Goal: Information Seeking & Learning: Learn about a topic

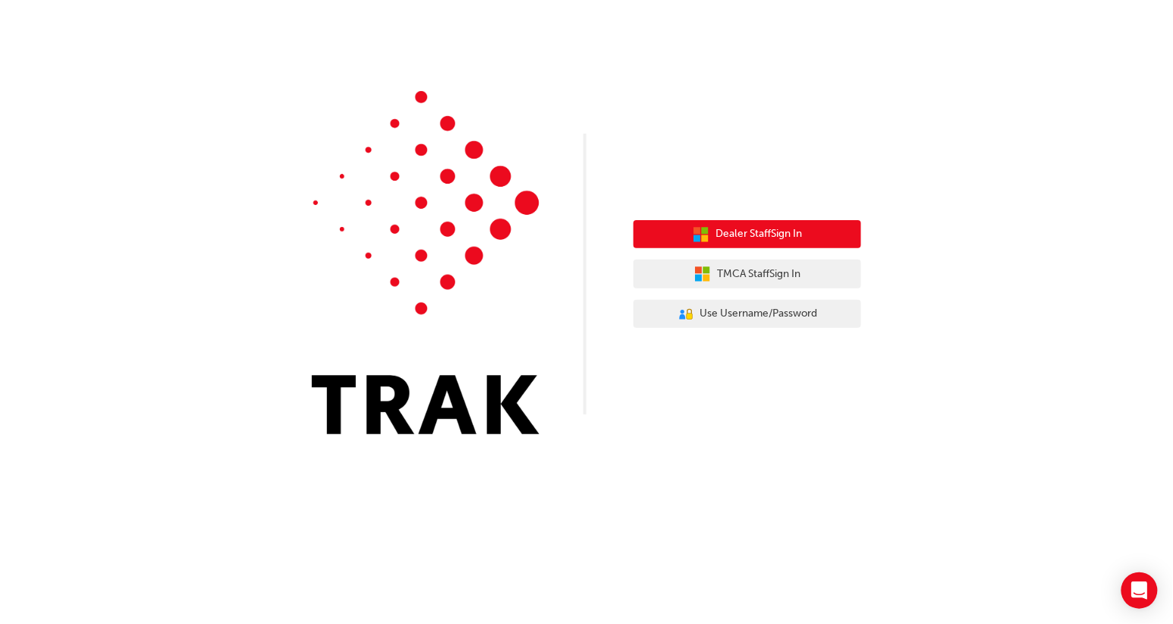
click at [757, 228] on span "Dealer Staff Sign In" at bounding box center [758, 233] width 86 height 17
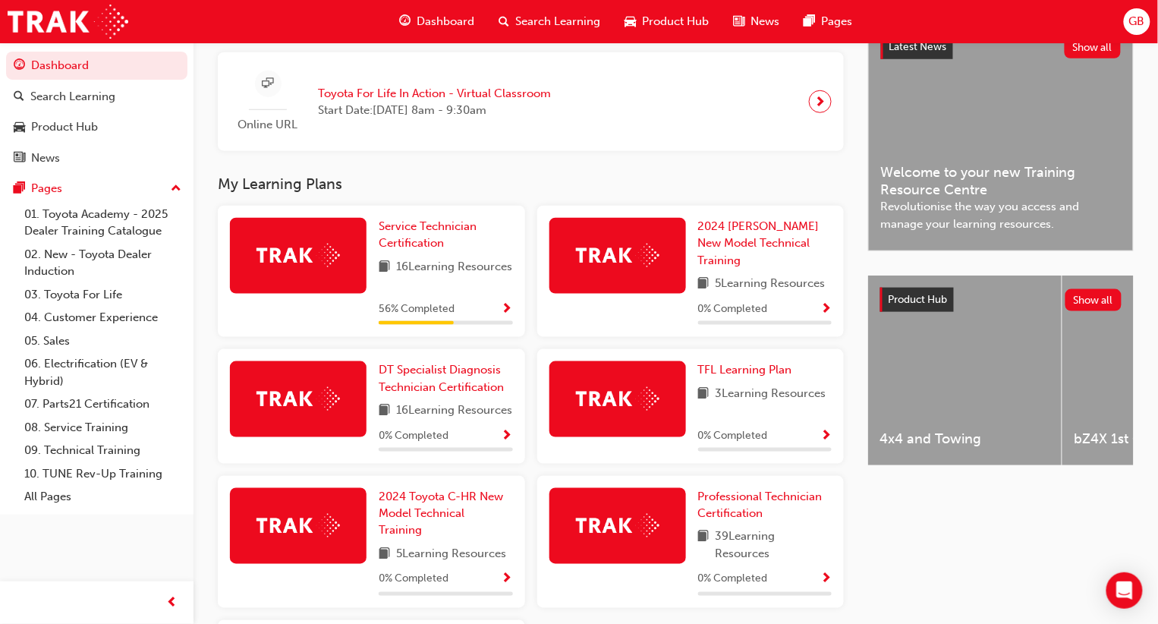
scroll to position [363, 0]
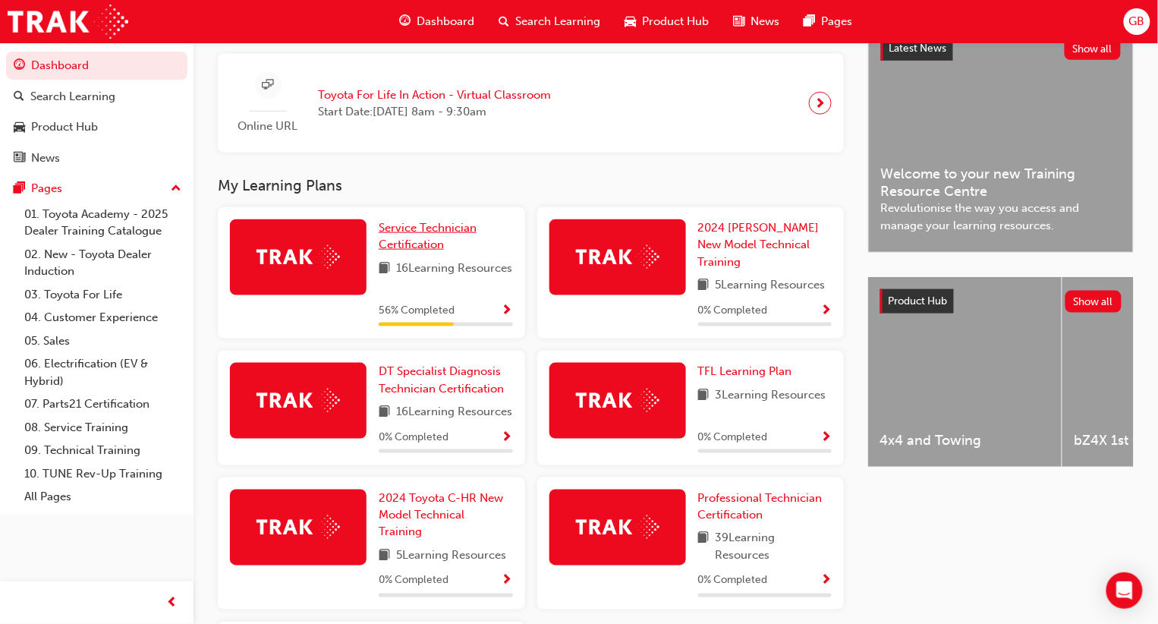
click at [401, 234] on span "Service Technician Certification" at bounding box center [428, 236] width 98 height 31
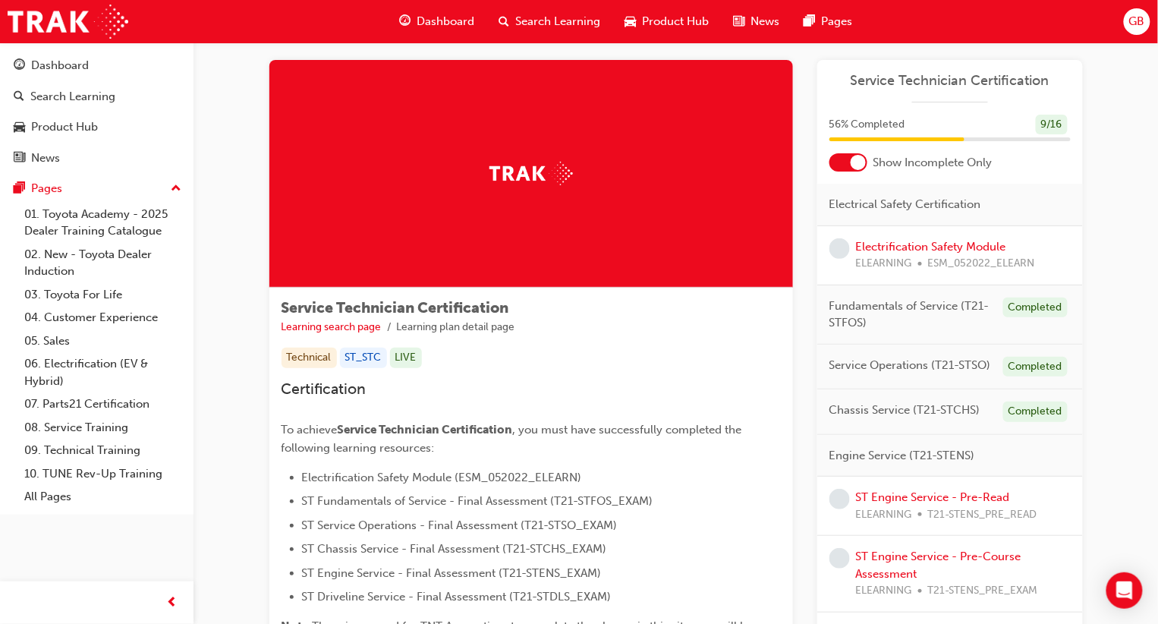
scroll to position [12, 0]
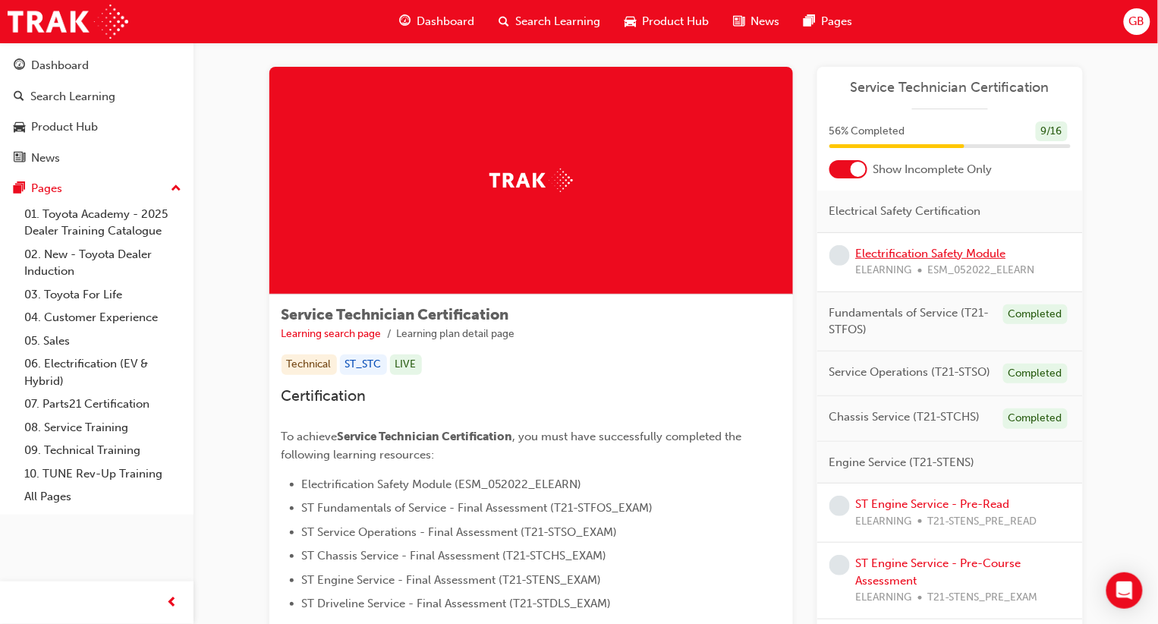
click at [935, 256] on link "Electrification Safety Module" at bounding box center [931, 254] width 150 height 14
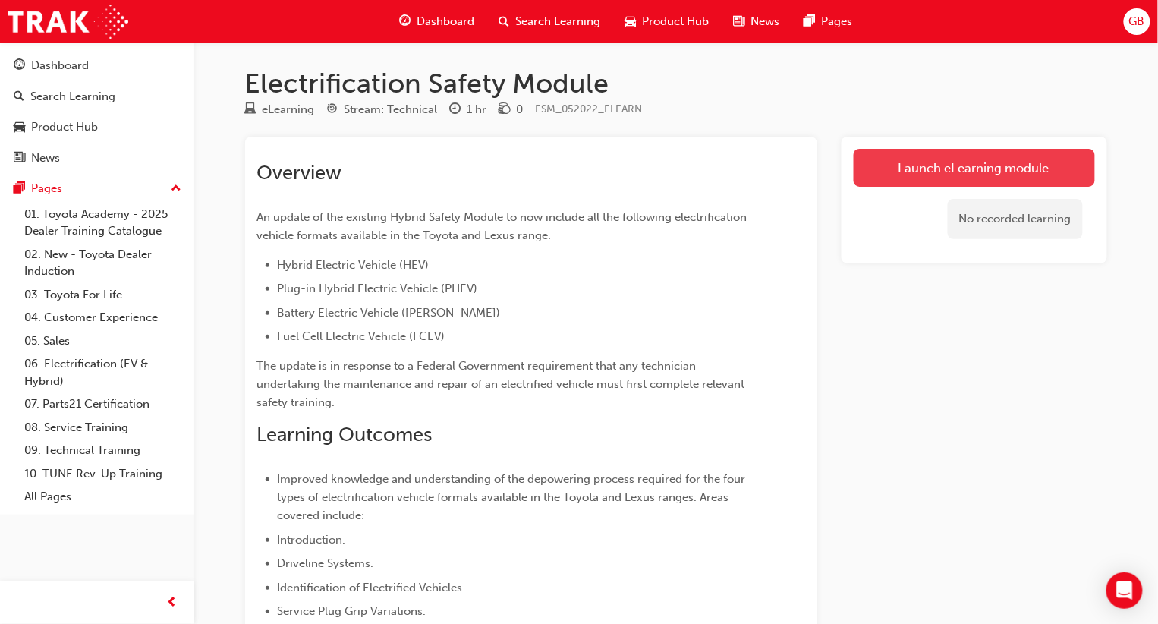
click at [964, 176] on link "Launch eLearning module" at bounding box center [974, 168] width 241 height 38
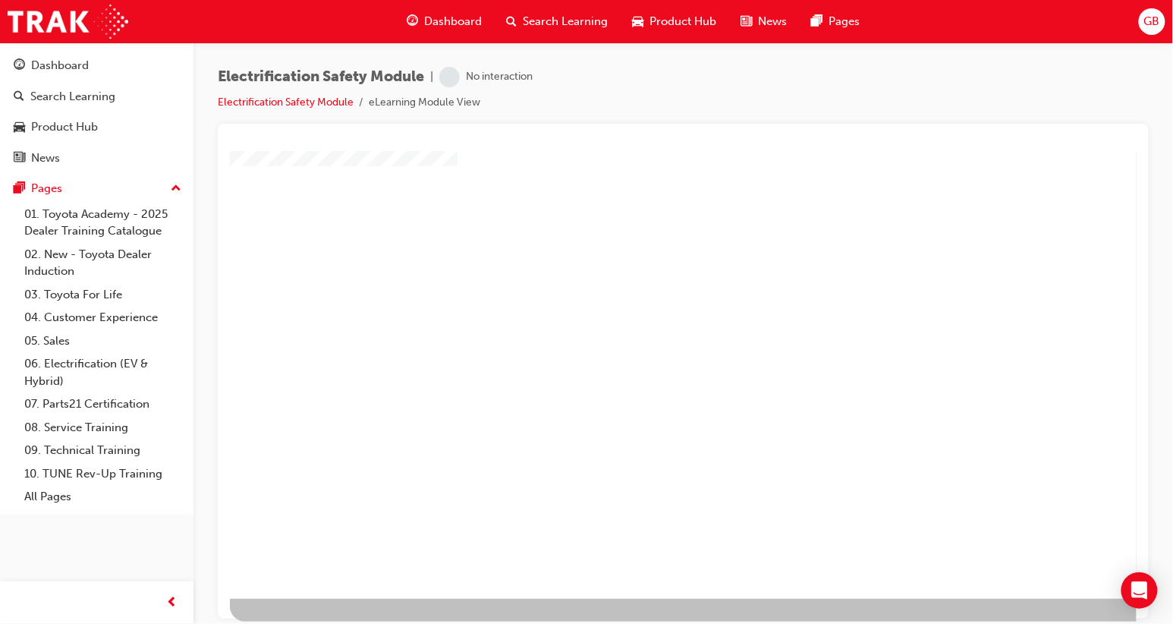
scroll to position [113, 0]
click at [639, 244] on div "play" at bounding box center [639, 244] width 0 height 0
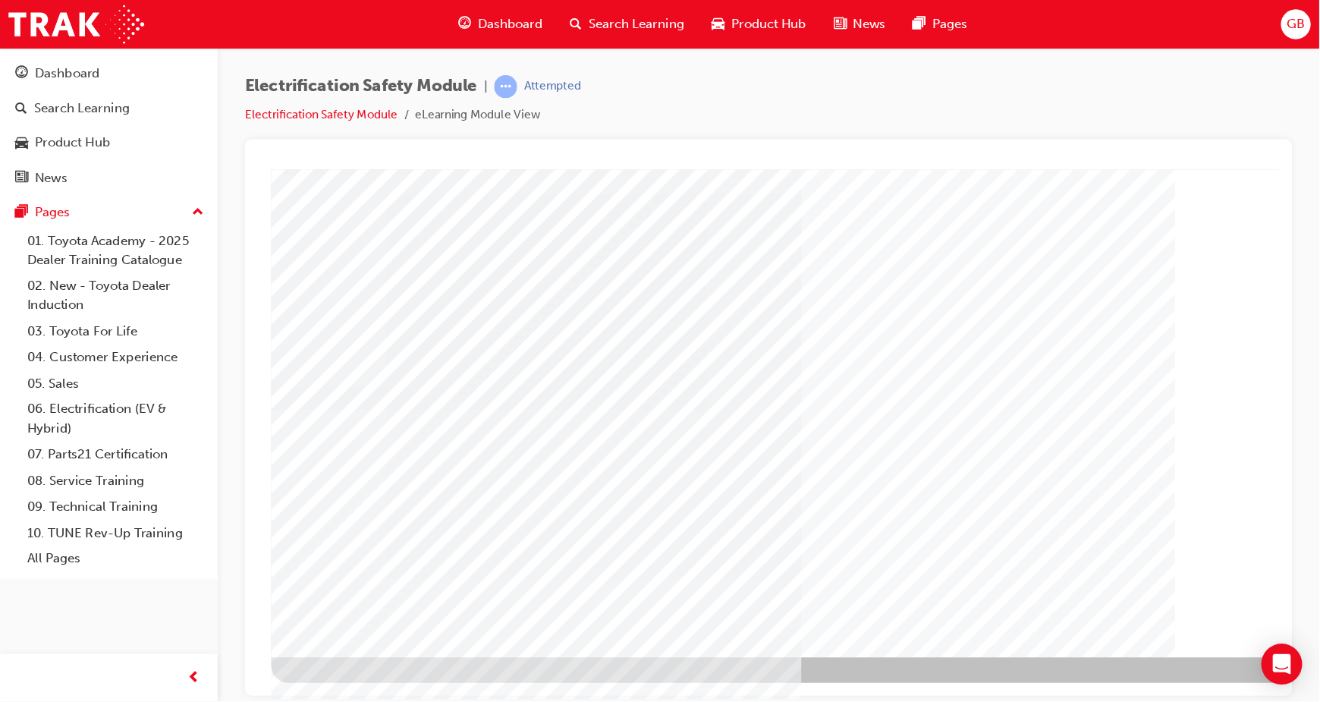
scroll to position [0, 0]
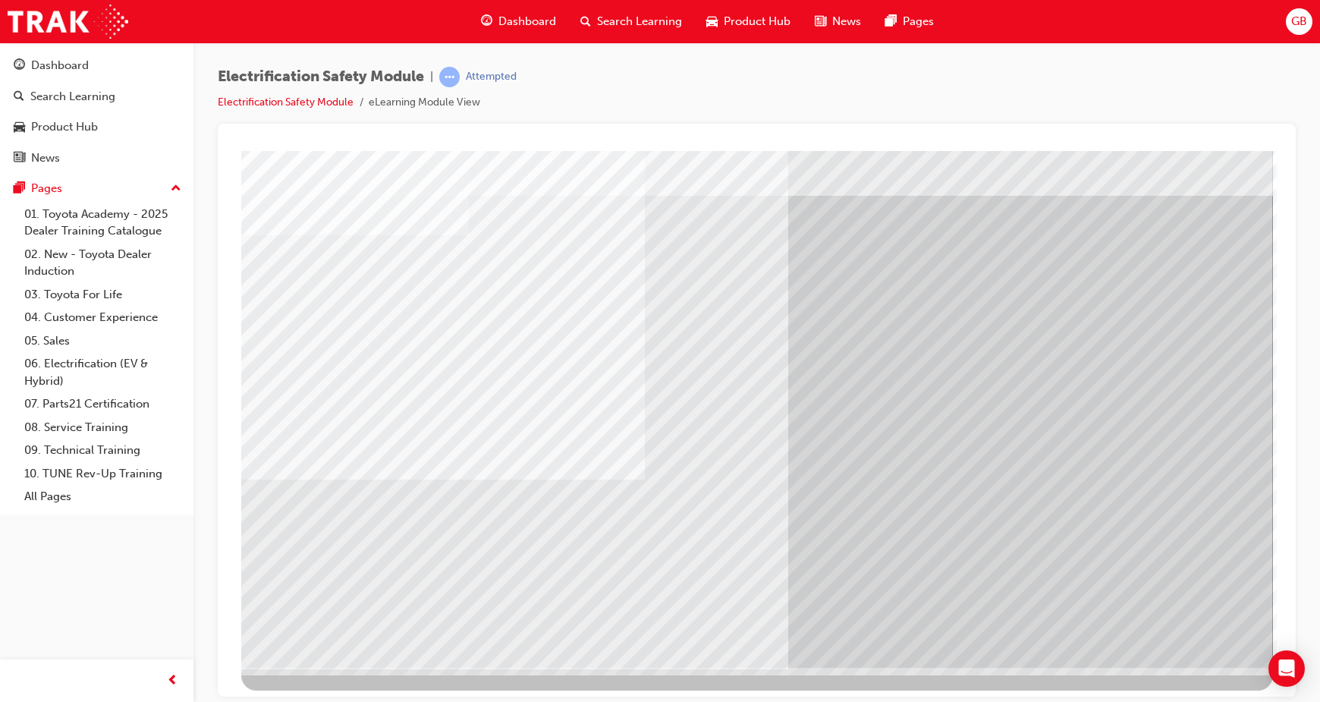
scroll to position [37, 0]
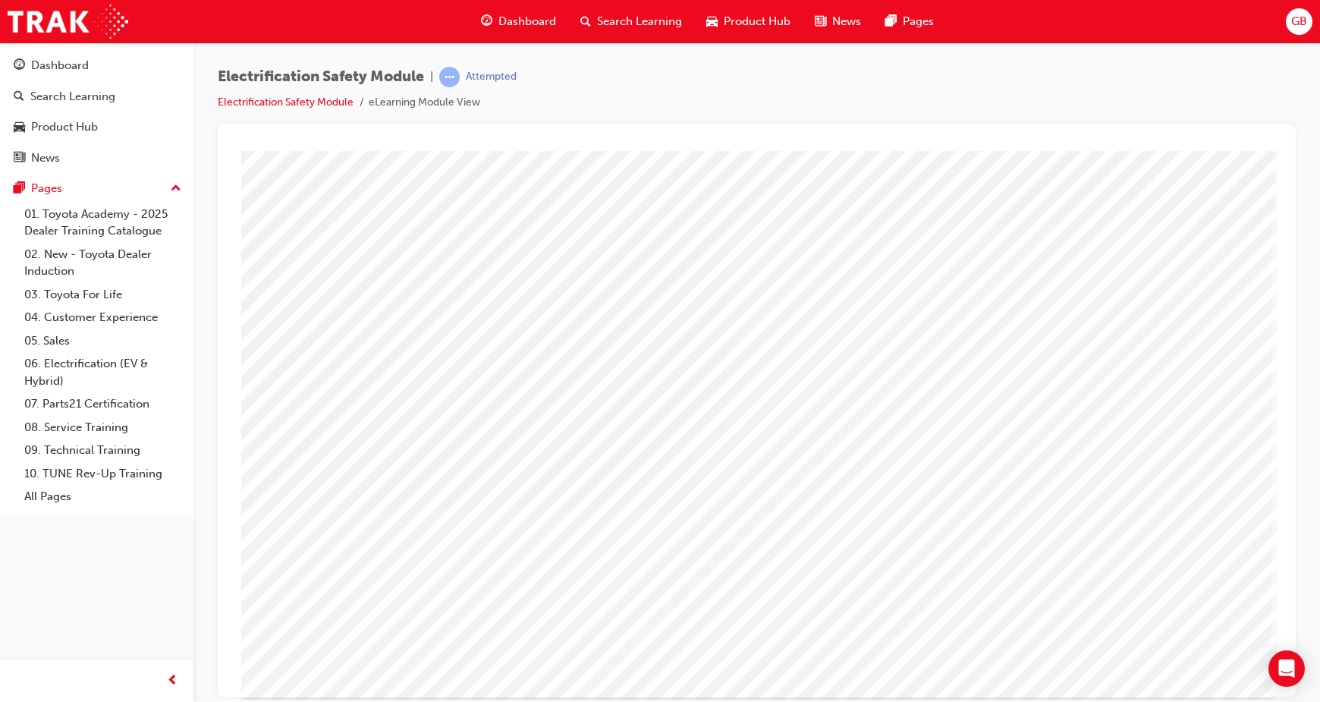
scroll to position [37, 0]
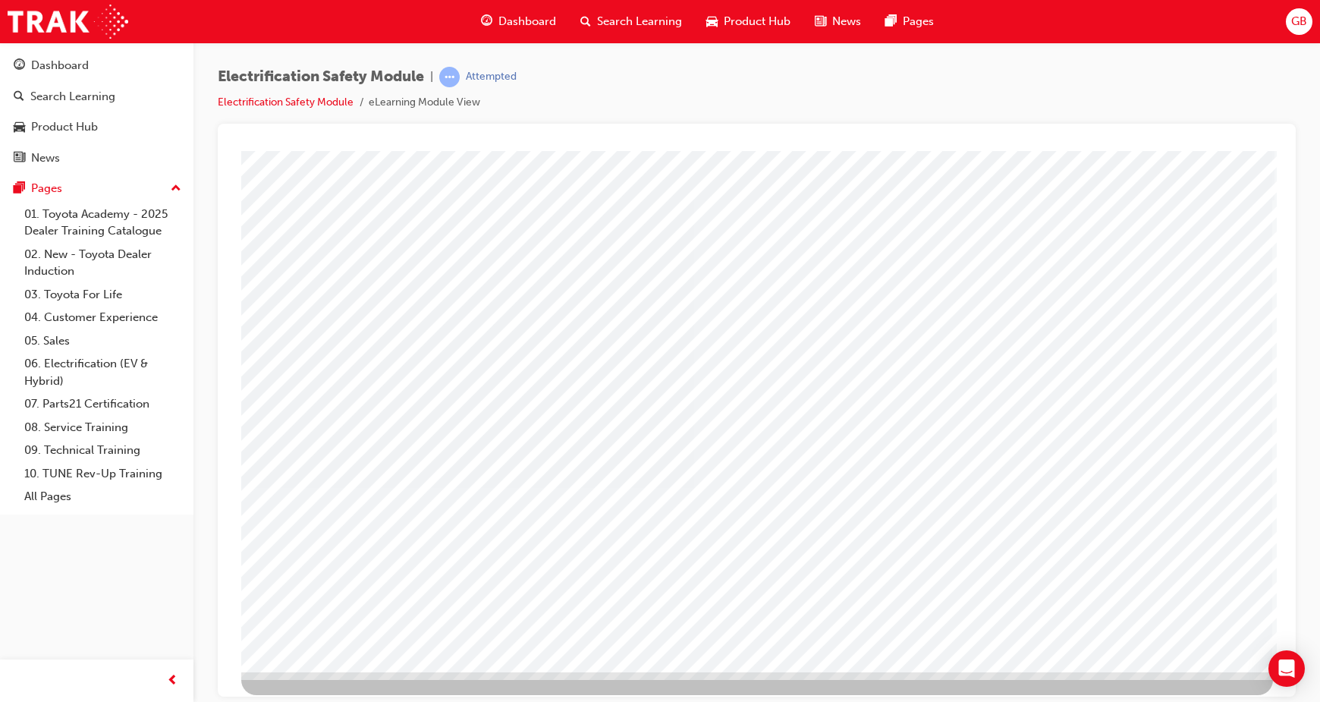
scroll to position [37, 0]
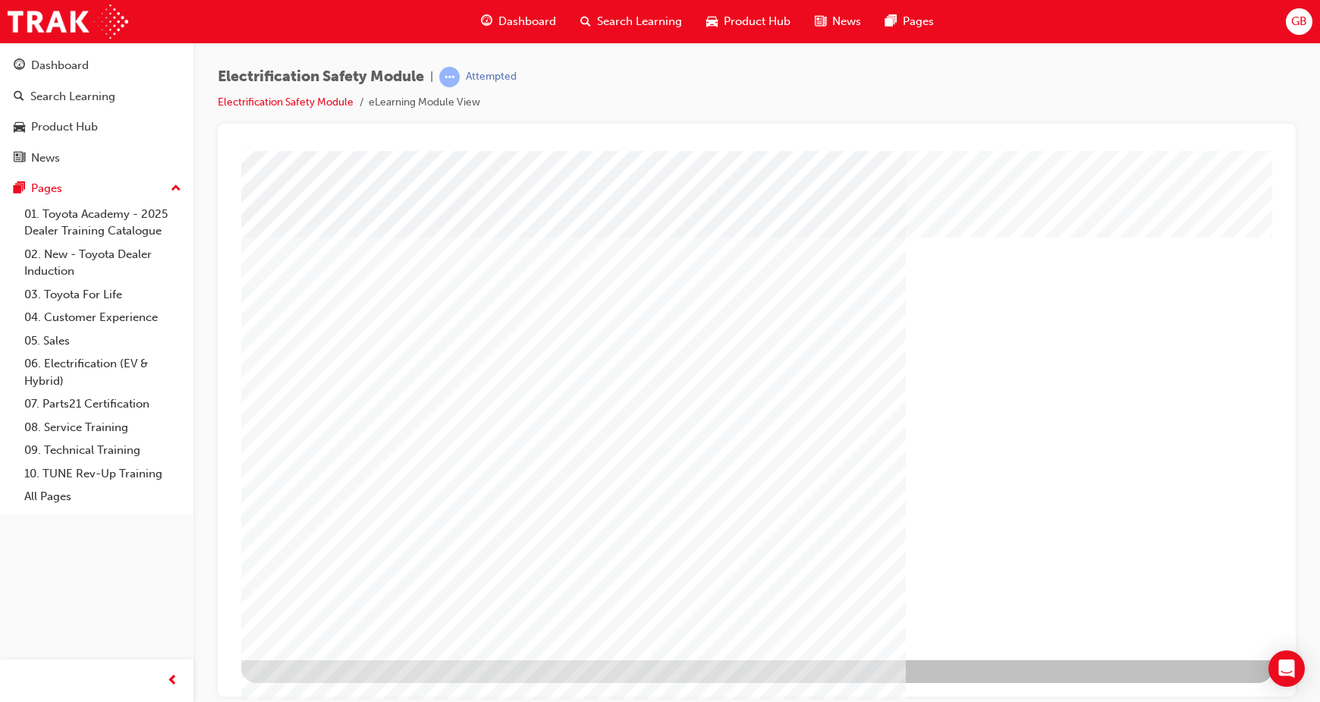
scroll to position [0, 0]
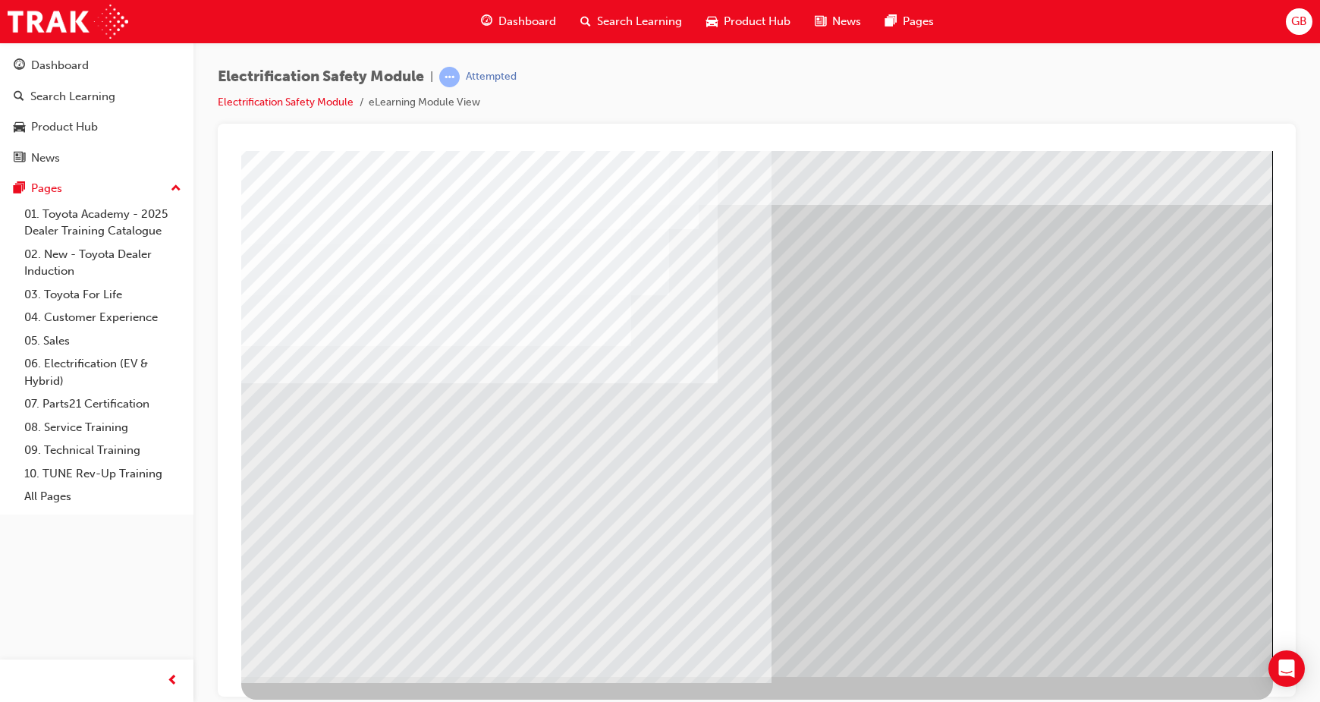
scroll to position [37, 0]
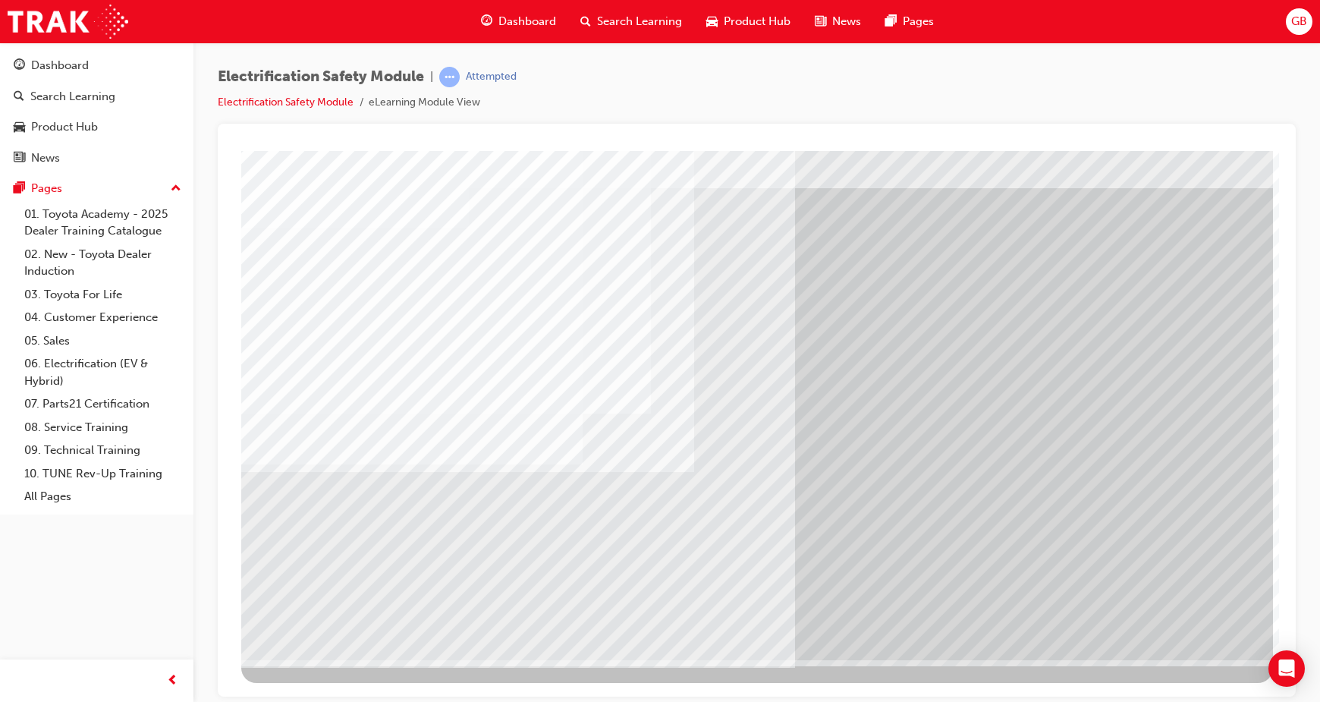
scroll to position [0, 0]
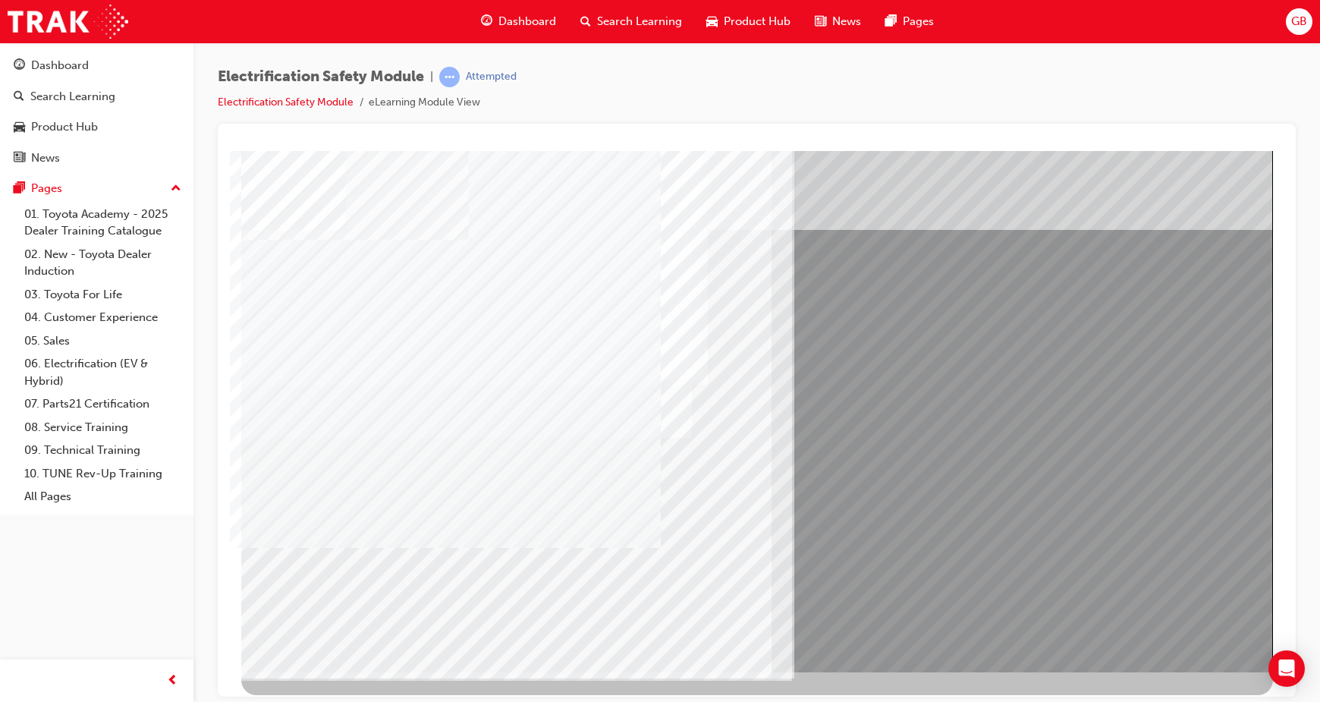
scroll to position [37, 0]
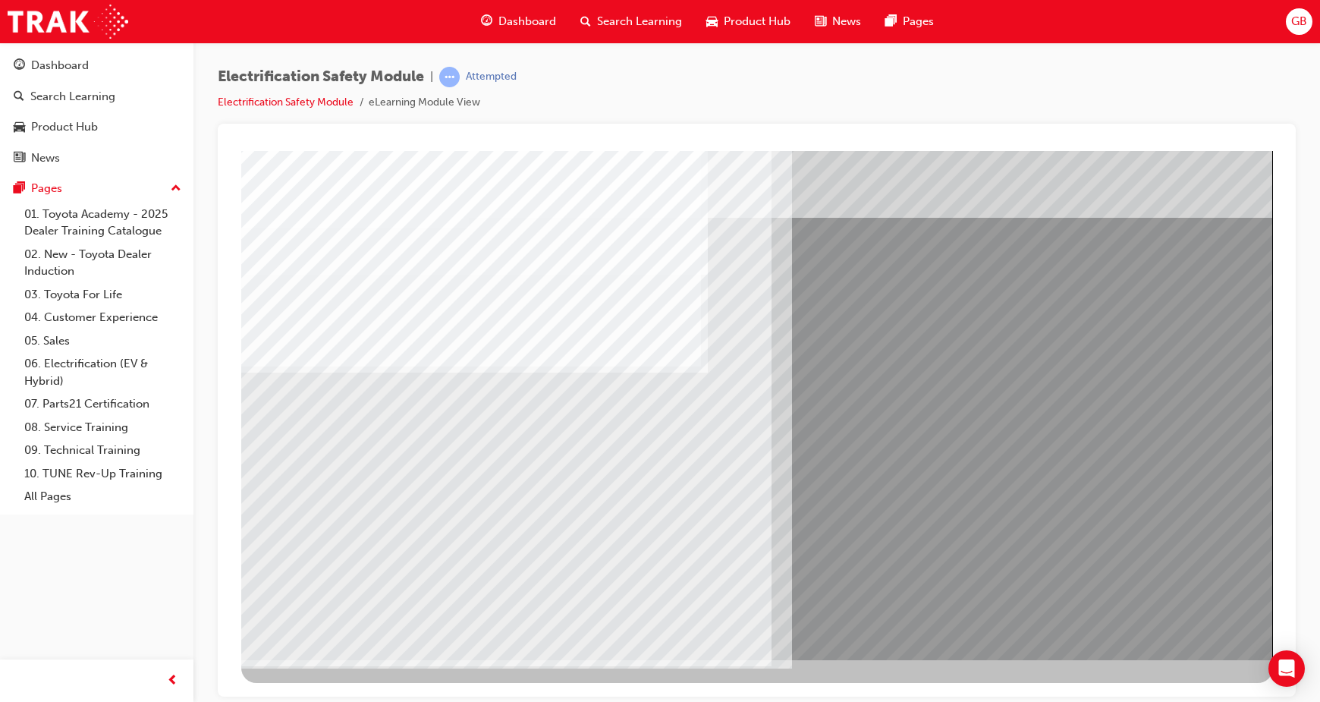
scroll to position [0, 0]
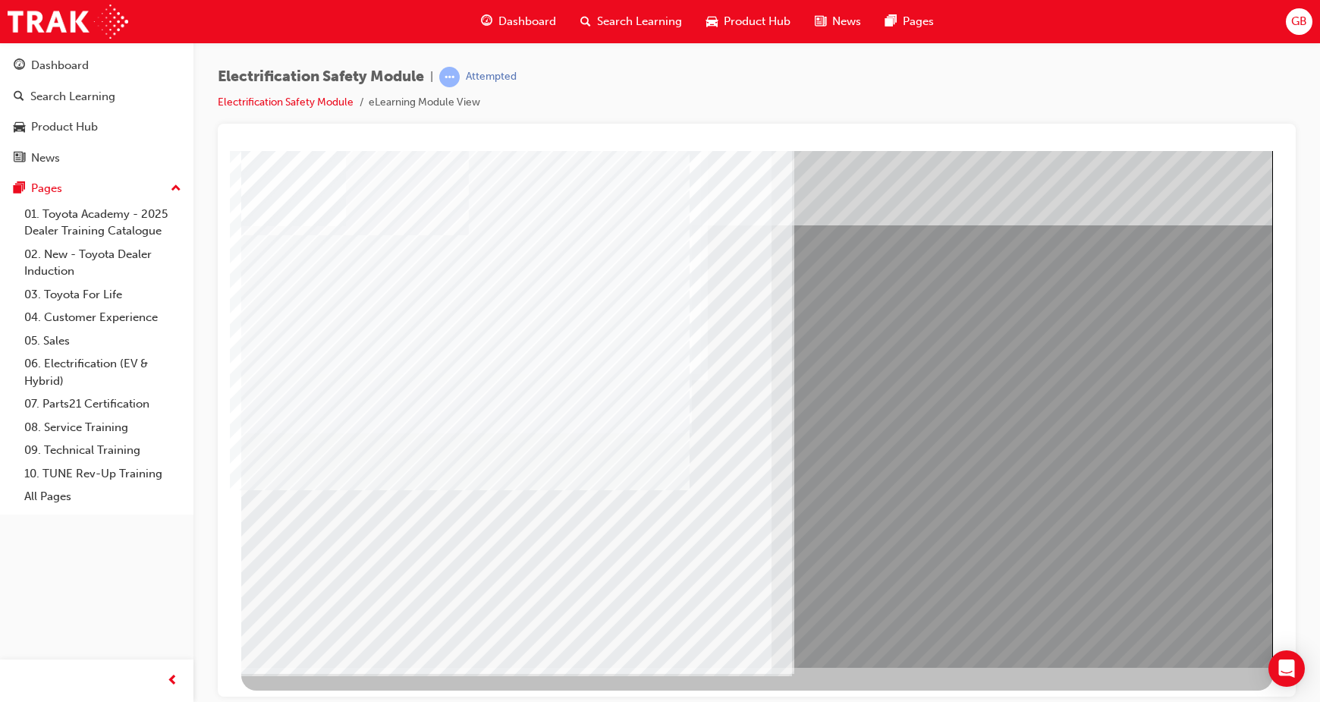
scroll to position [37, 0]
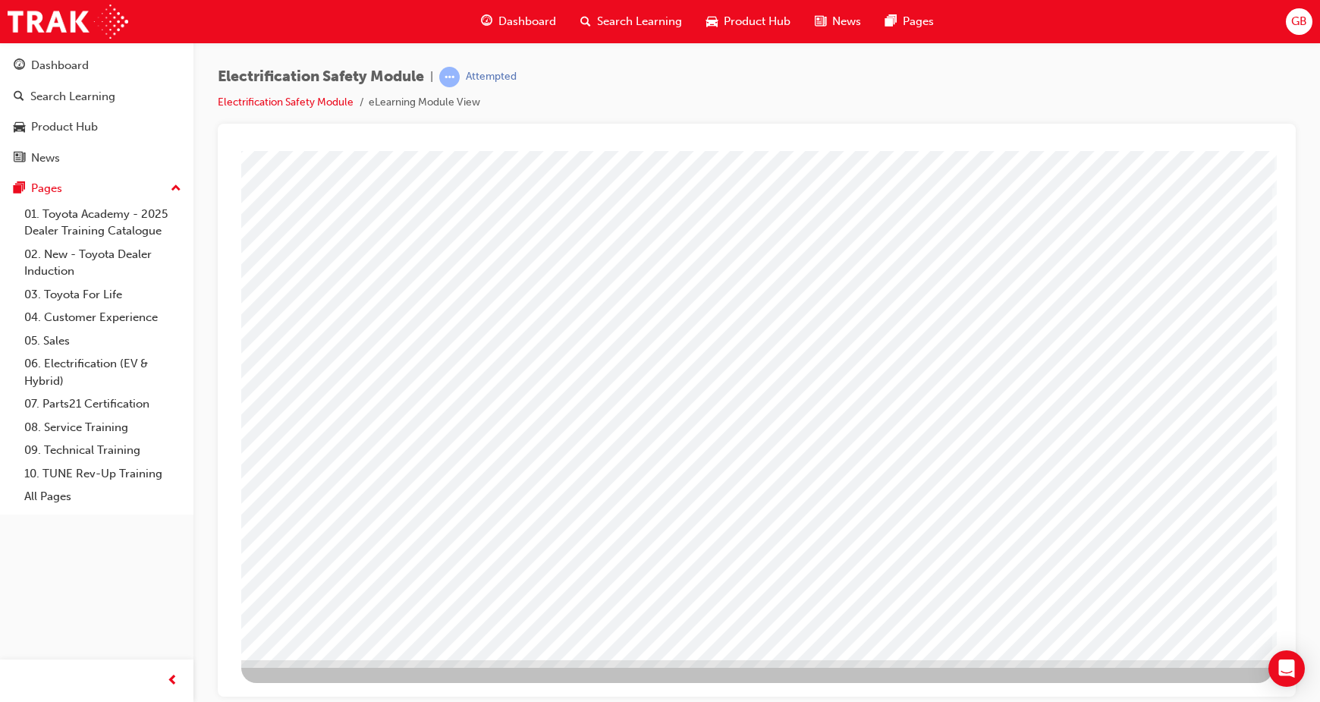
scroll to position [0, 0]
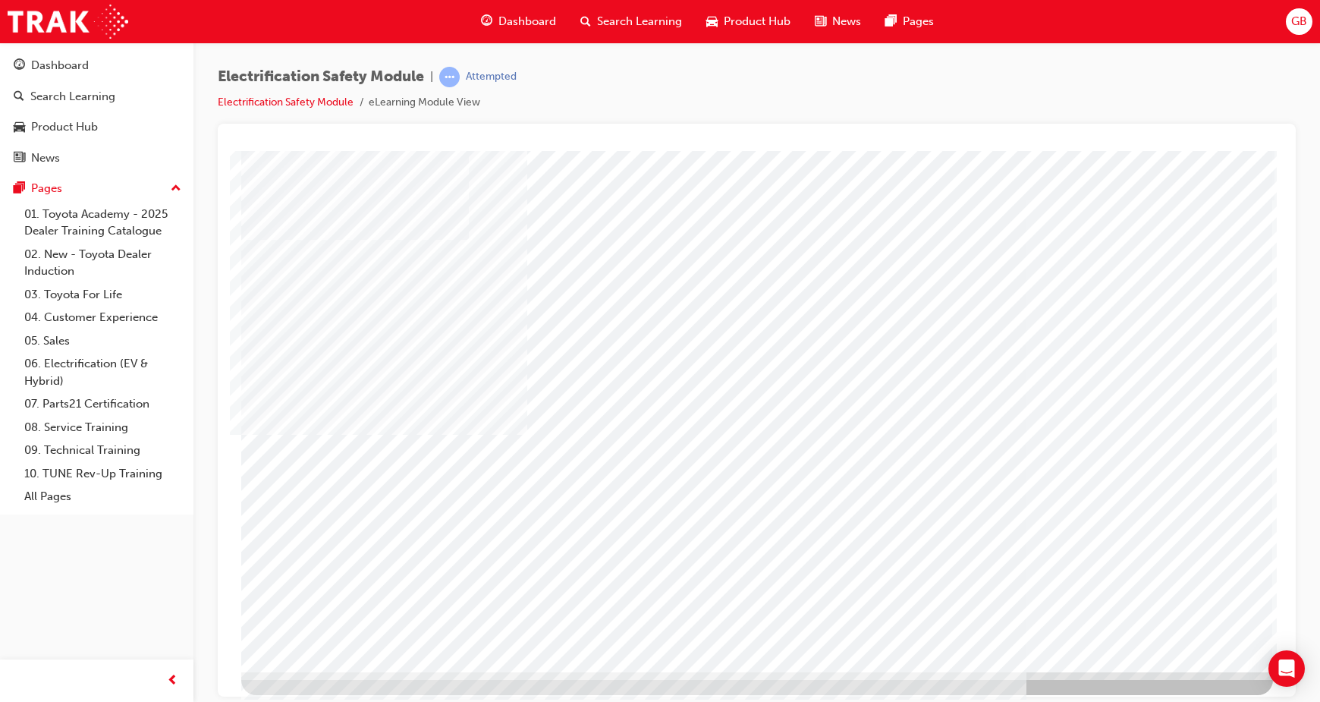
scroll to position [37, 0]
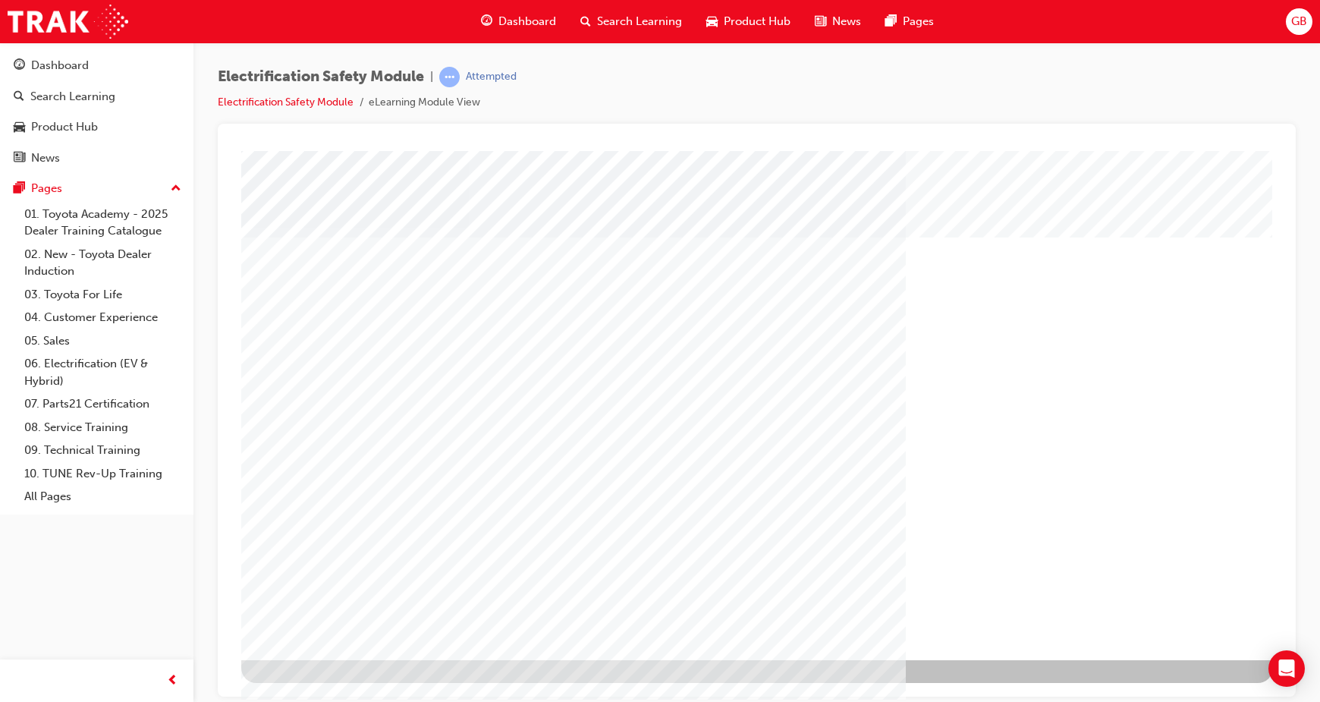
scroll to position [0, 0]
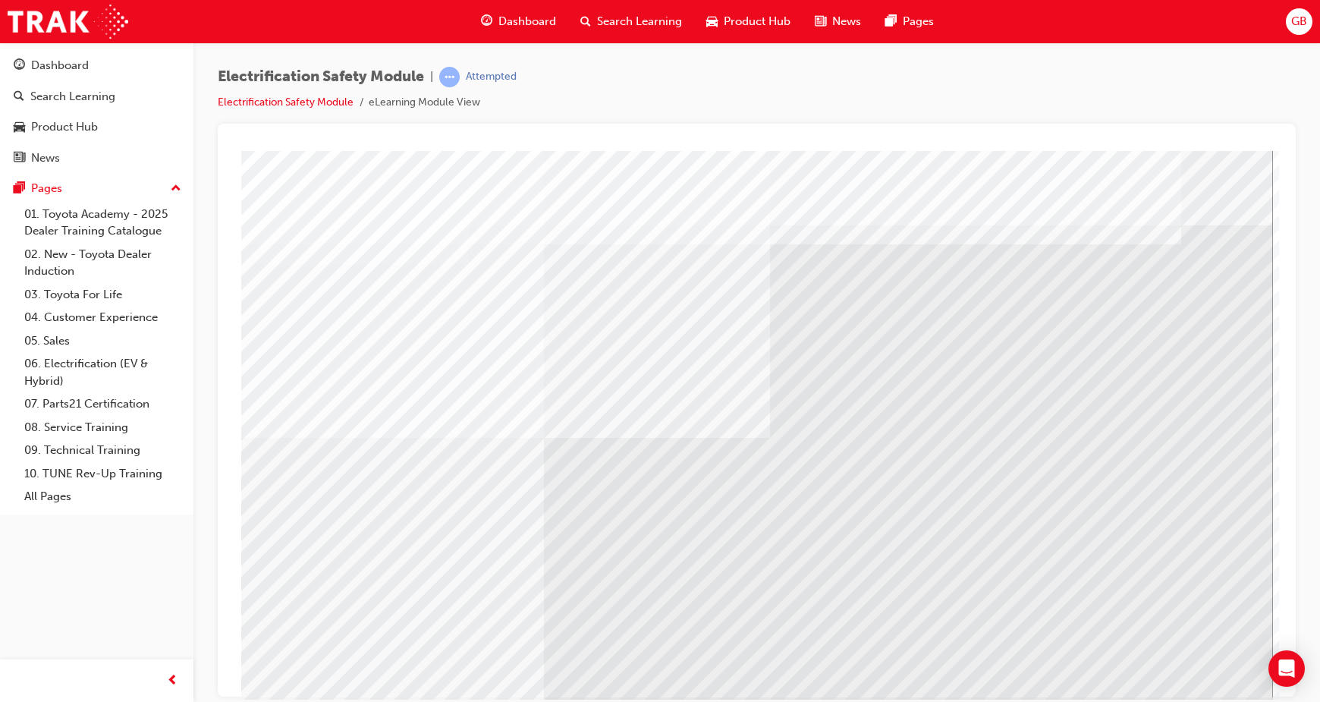
scroll to position [37, 0]
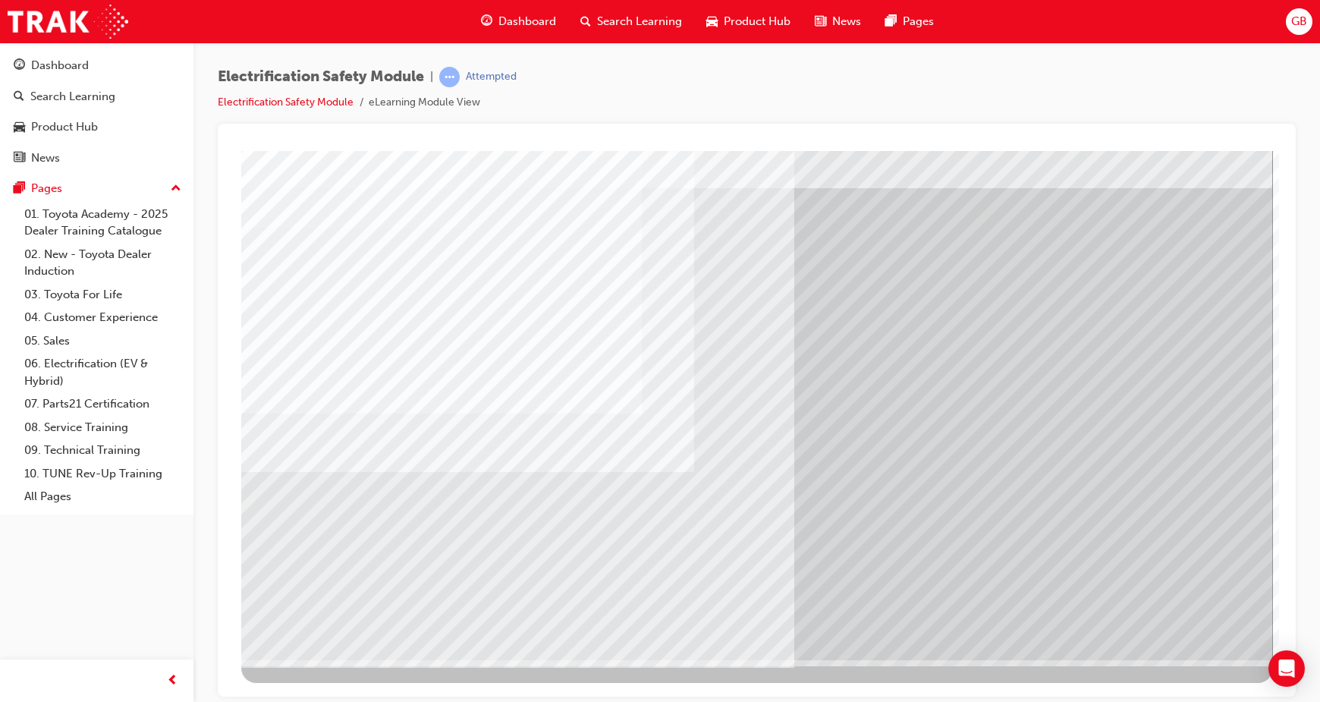
scroll to position [0, 0]
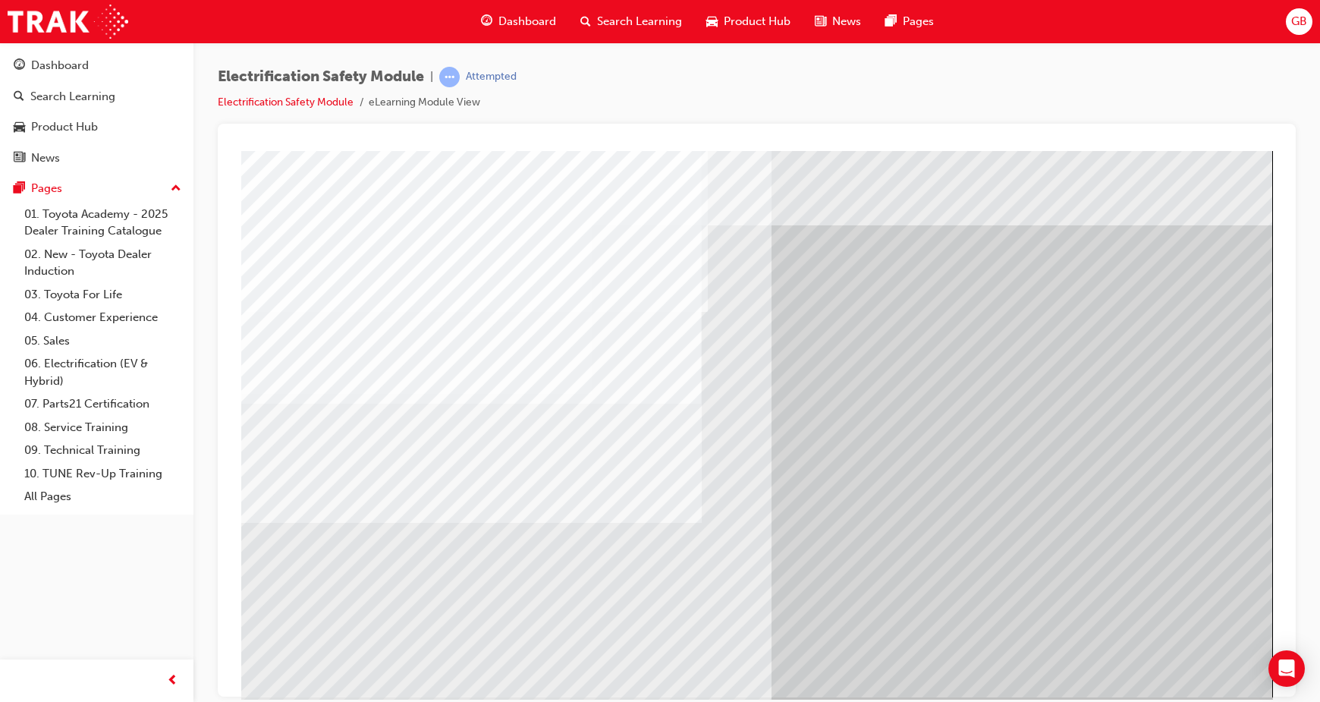
scroll to position [37, 0]
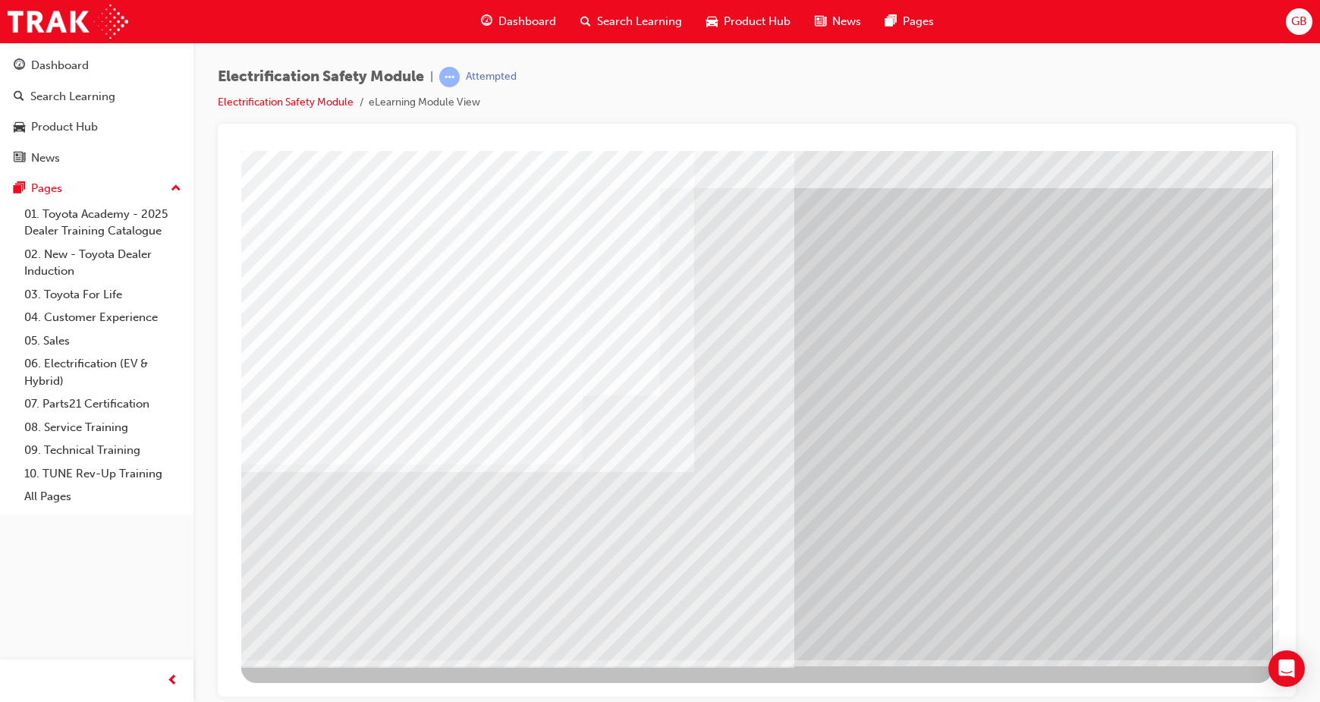
scroll to position [0, 0]
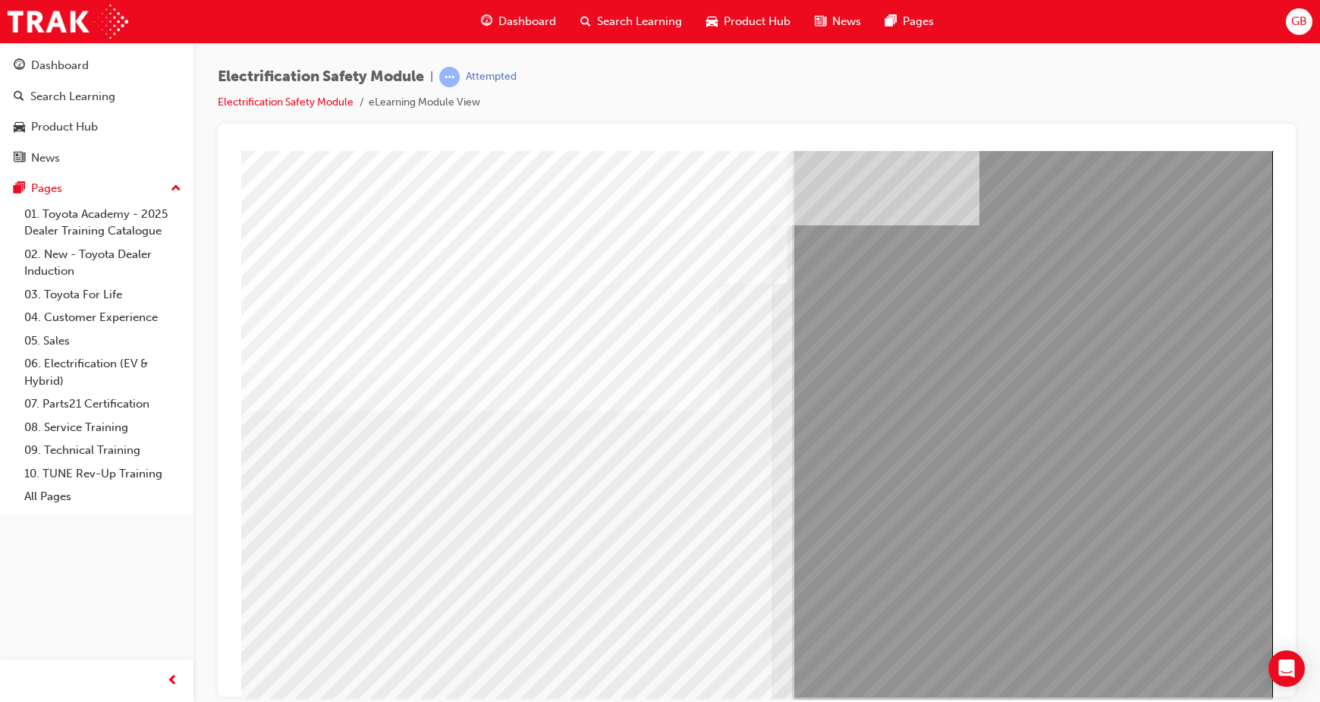
drag, startPoint x: 1165, startPoint y: 651, endPoint x: 1172, endPoint y: 655, distance: 7.8
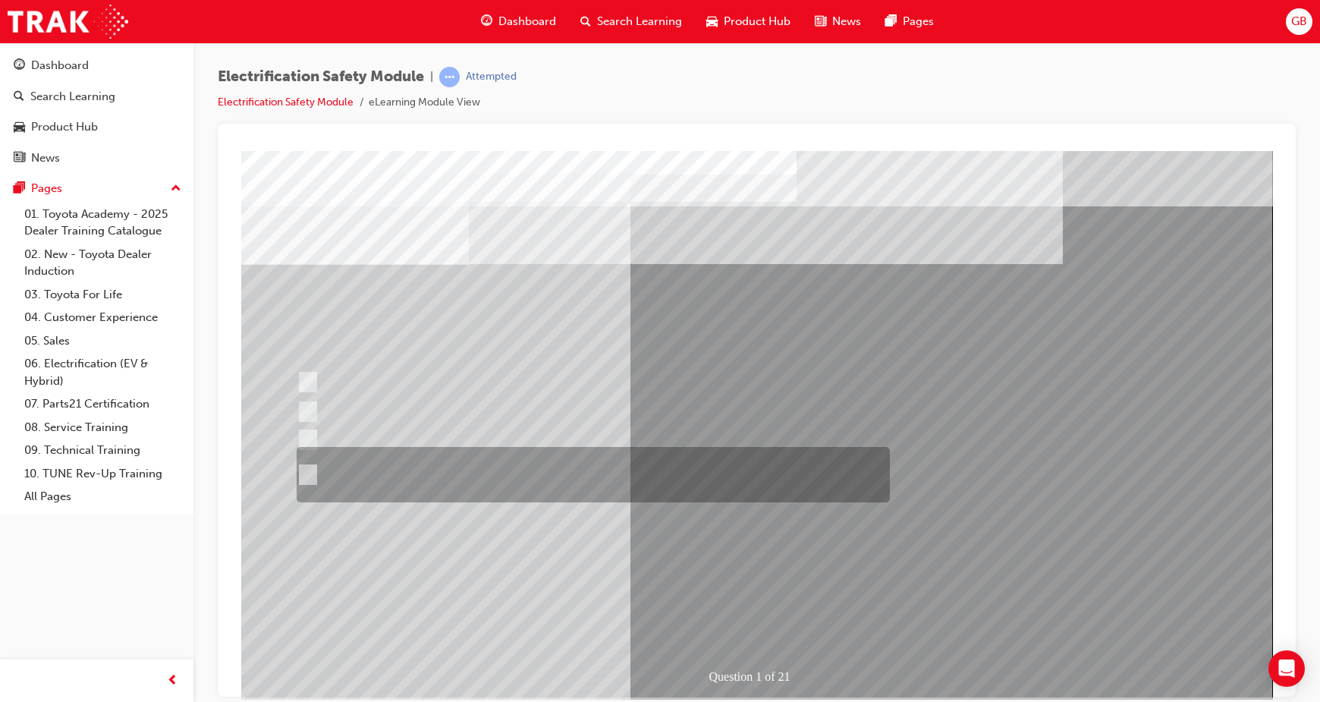
click at [305, 483] on div at bounding box center [589, 474] width 593 height 55
radio input "true"
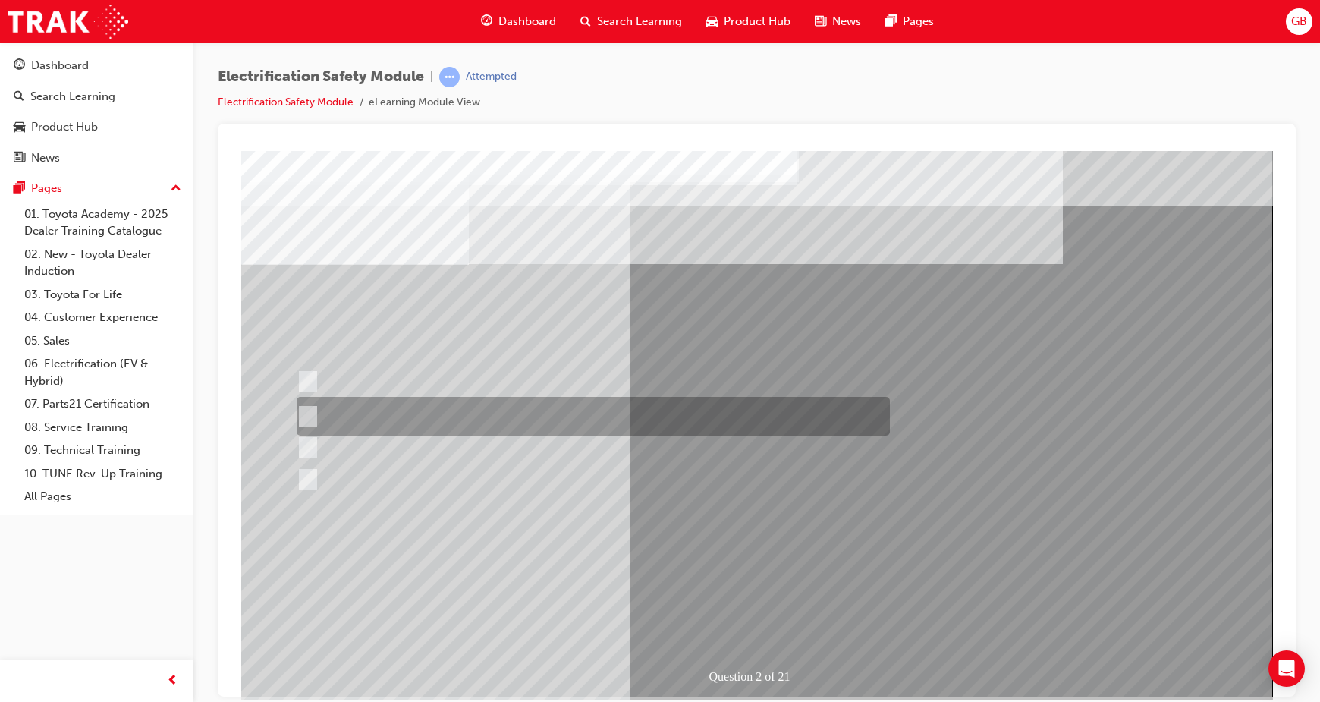
click at [305, 412] on input "The Battery Electric uses AC & DC charging capability and has no petrol engine." at bounding box center [305, 416] width 17 height 17
radio input "true"
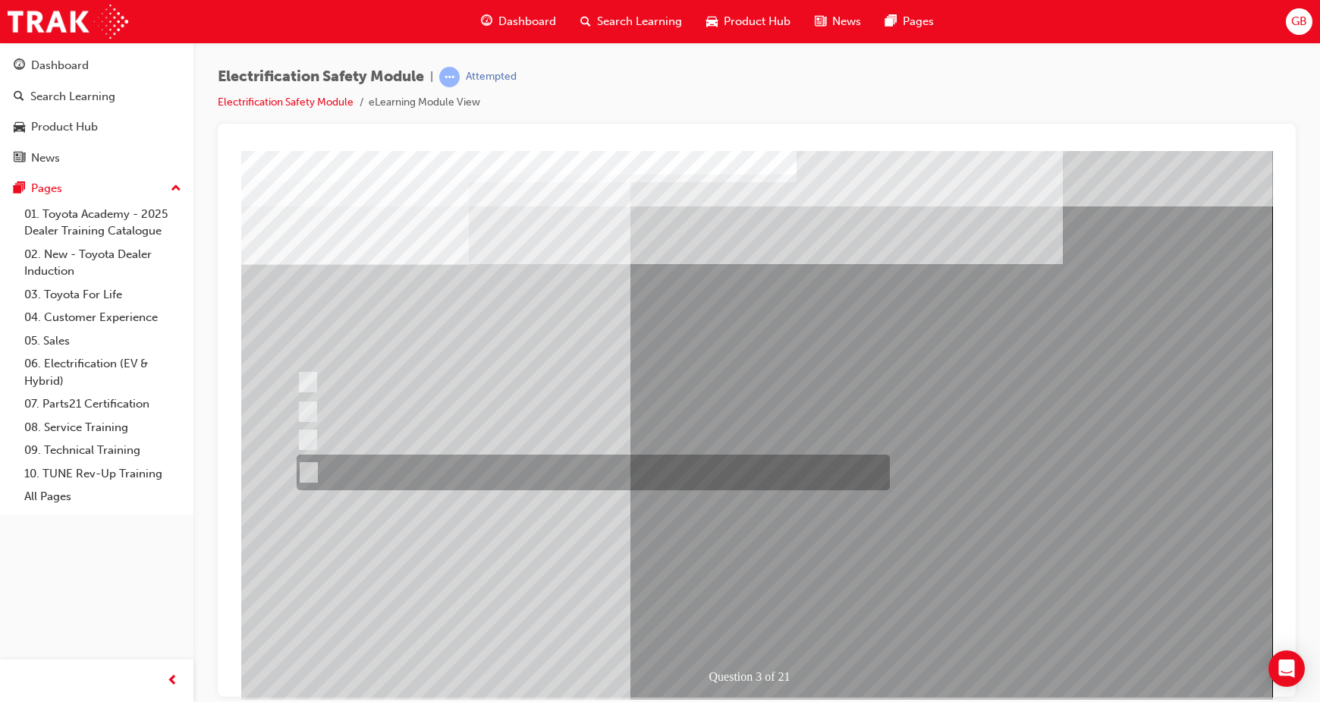
click at [307, 475] on input "The FCEV produces electric power via a Fuel Cell Stack supporting the Hybrid ba…" at bounding box center [305, 472] width 17 height 17
radio input "true"
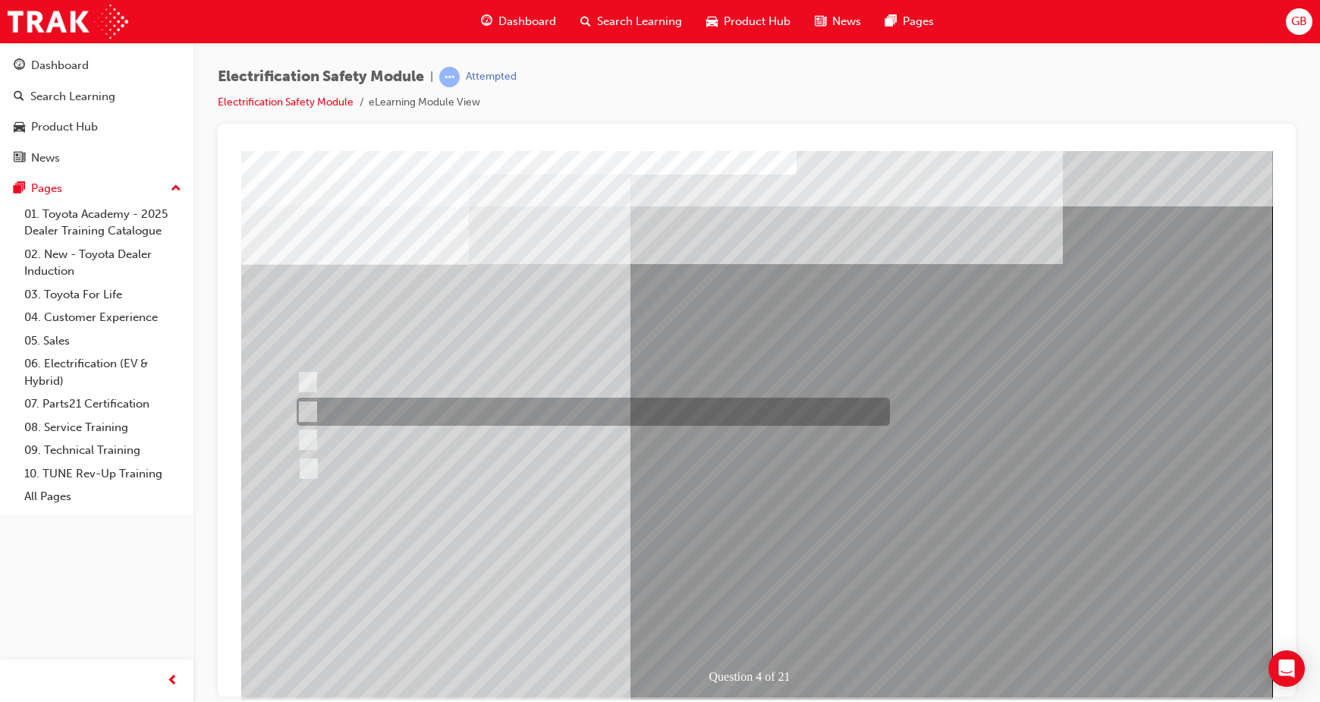
click at [298, 407] on input "EV or H2 labels on the License Plate." at bounding box center [304, 412] width 17 height 17
checkbox input "true"
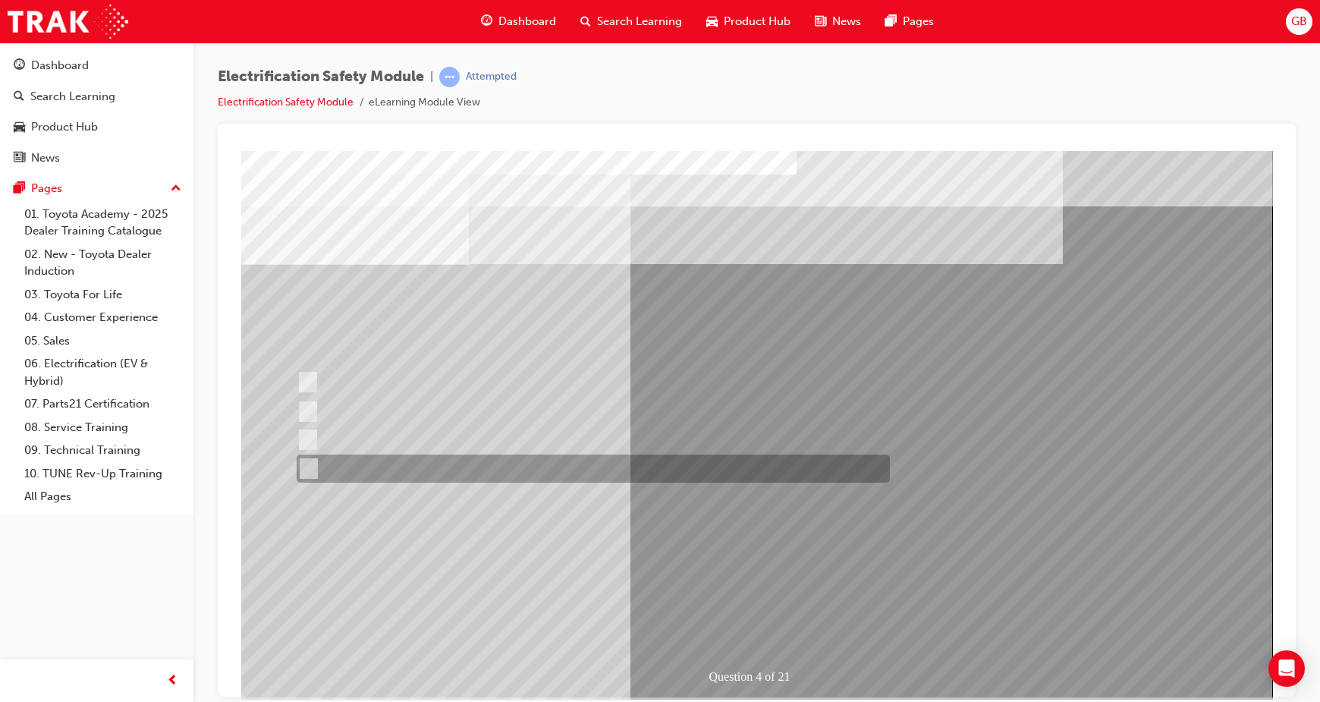
click at [307, 473] on input "Charge ports or H2 Filler Port in place of a Fuel Filler." at bounding box center [304, 469] width 17 height 17
checkbox input "true"
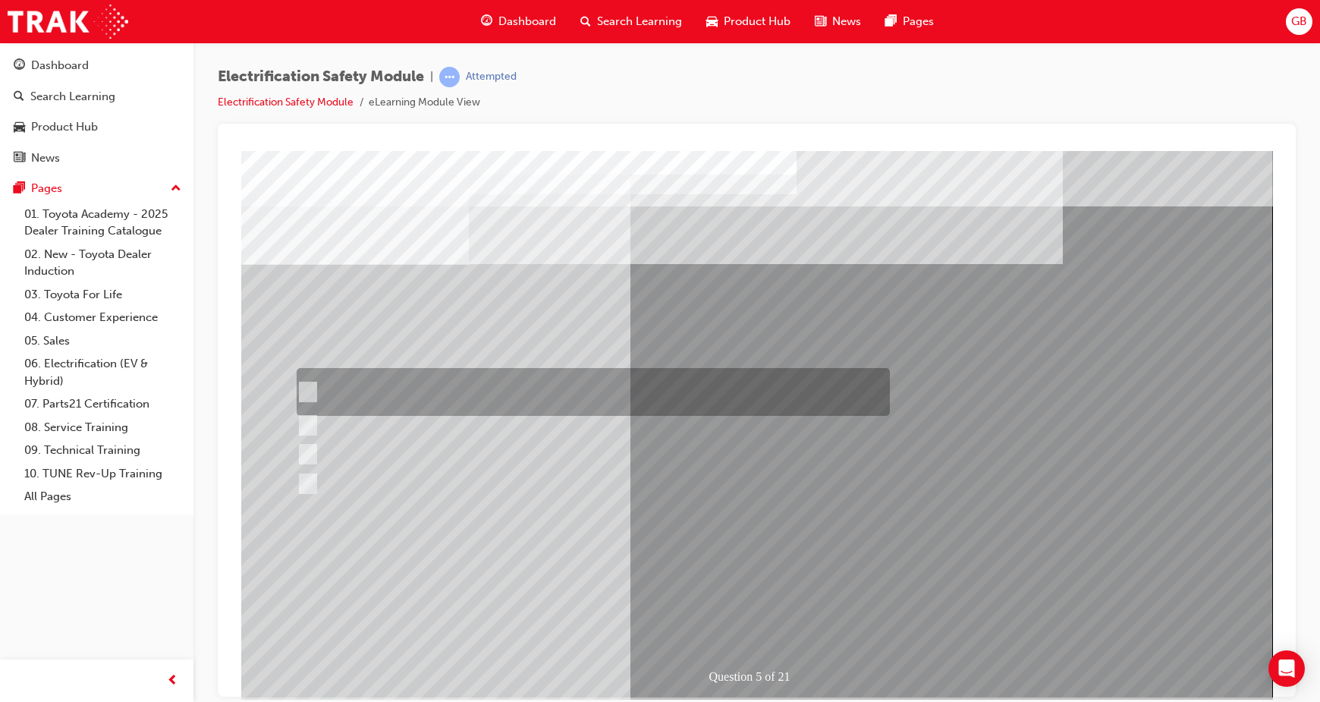
click at [303, 393] on input "The READY light will illuminate when the vehicle is turned on and ready to driv…" at bounding box center [304, 392] width 17 height 17
checkbox input "true"
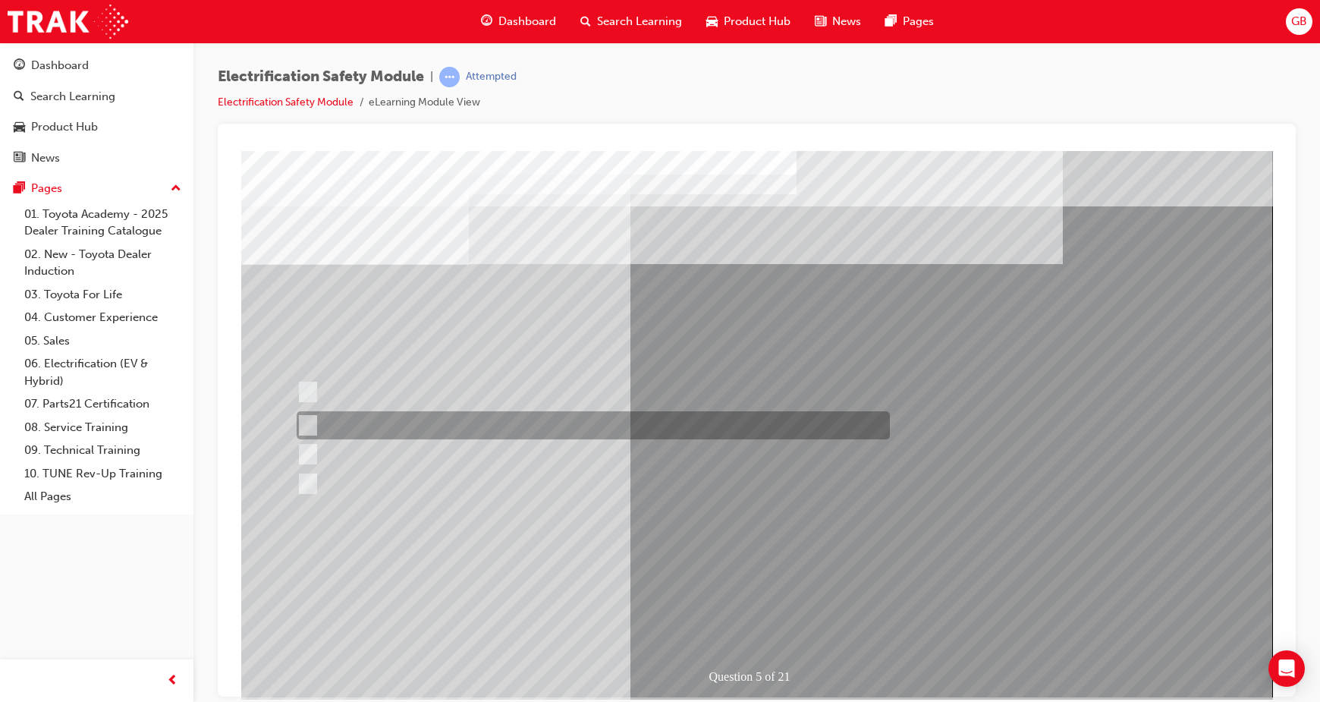
click at [298, 418] on input "The Main Display will show the power flow for the driveline." at bounding box center [304, 425] width 17 height 17
checkbox input "true"
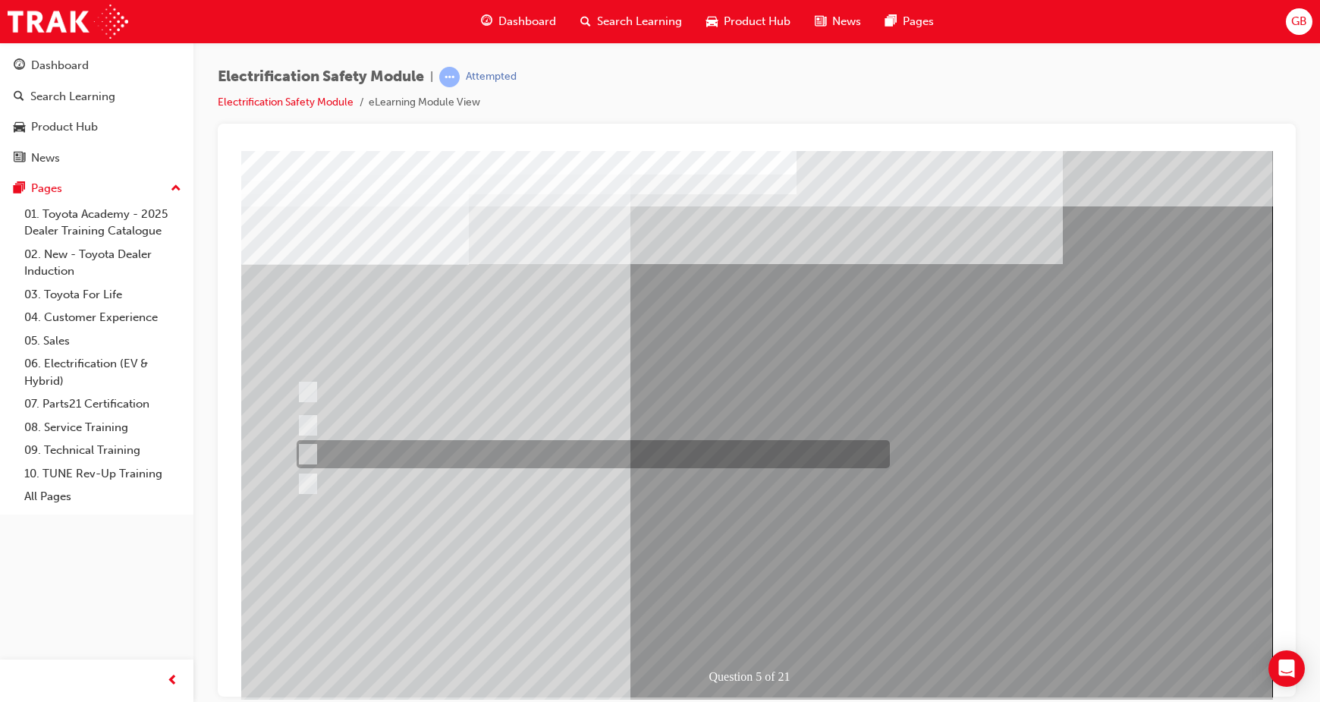
click at [313, 452] on div at bounding box center [589, 454] width 593 height 28
click at [313, 466] on div at bounding box center [589, 454] width 593 height 28
checkbox input "false"
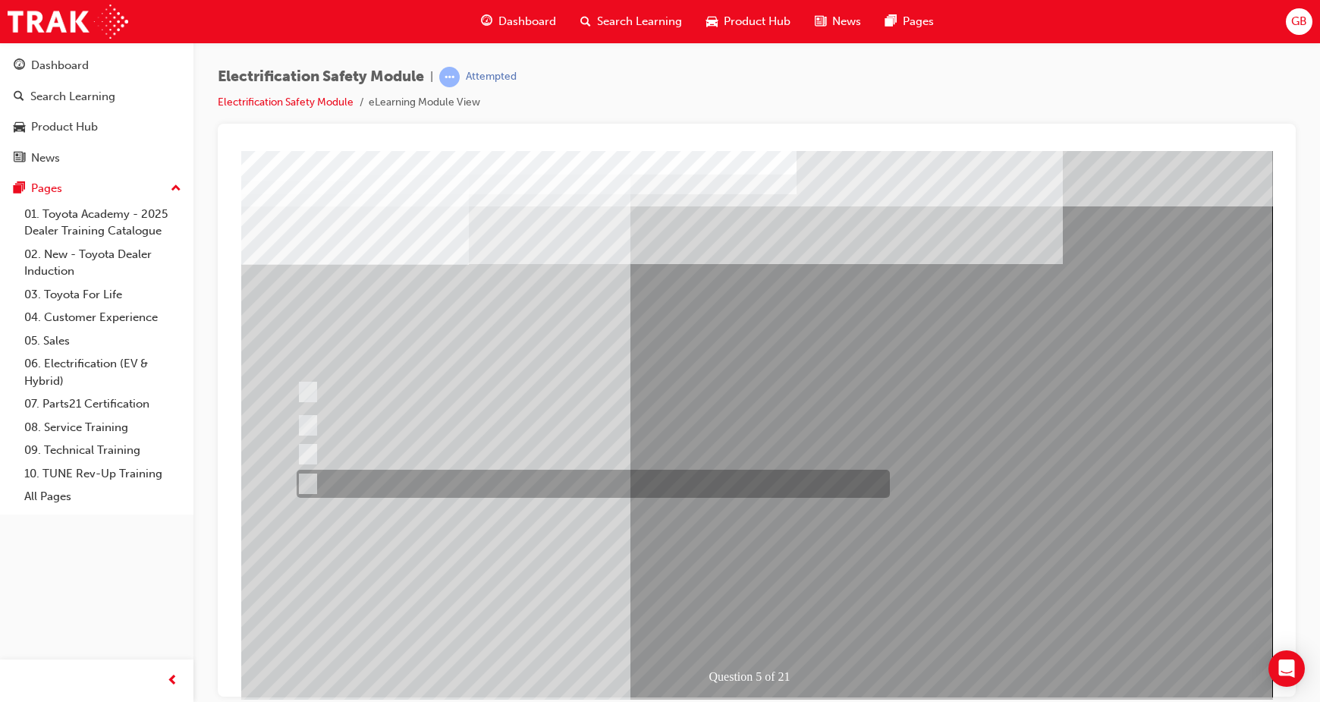
click at [307, 477] on input "Battery Level indicator (State of Charge)." at bounding box center [304, 484] width 17 height 17
checkbox input "true"
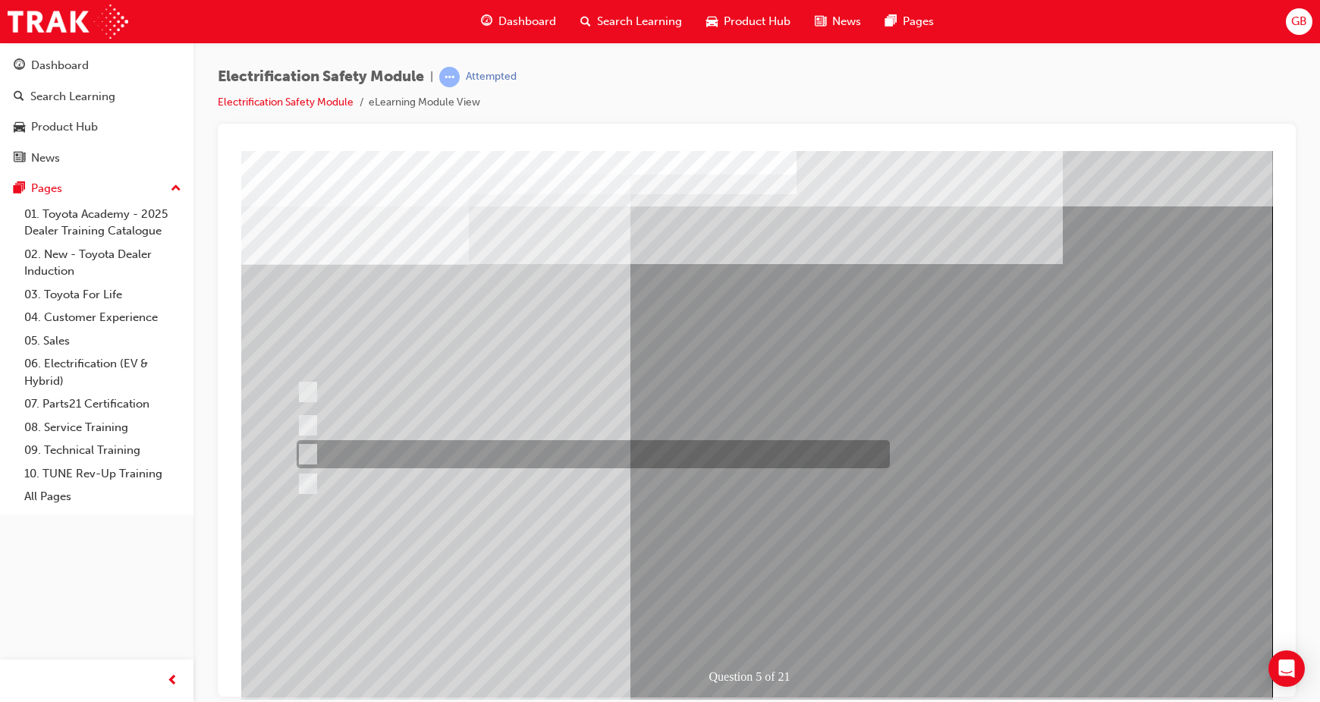
click at [303, 455] on input "Vehicle Motive Force selection types illuminated e.g. (EV/HV)." at bounding box center [304, 454] width 17 height 17
checkbox input "true"
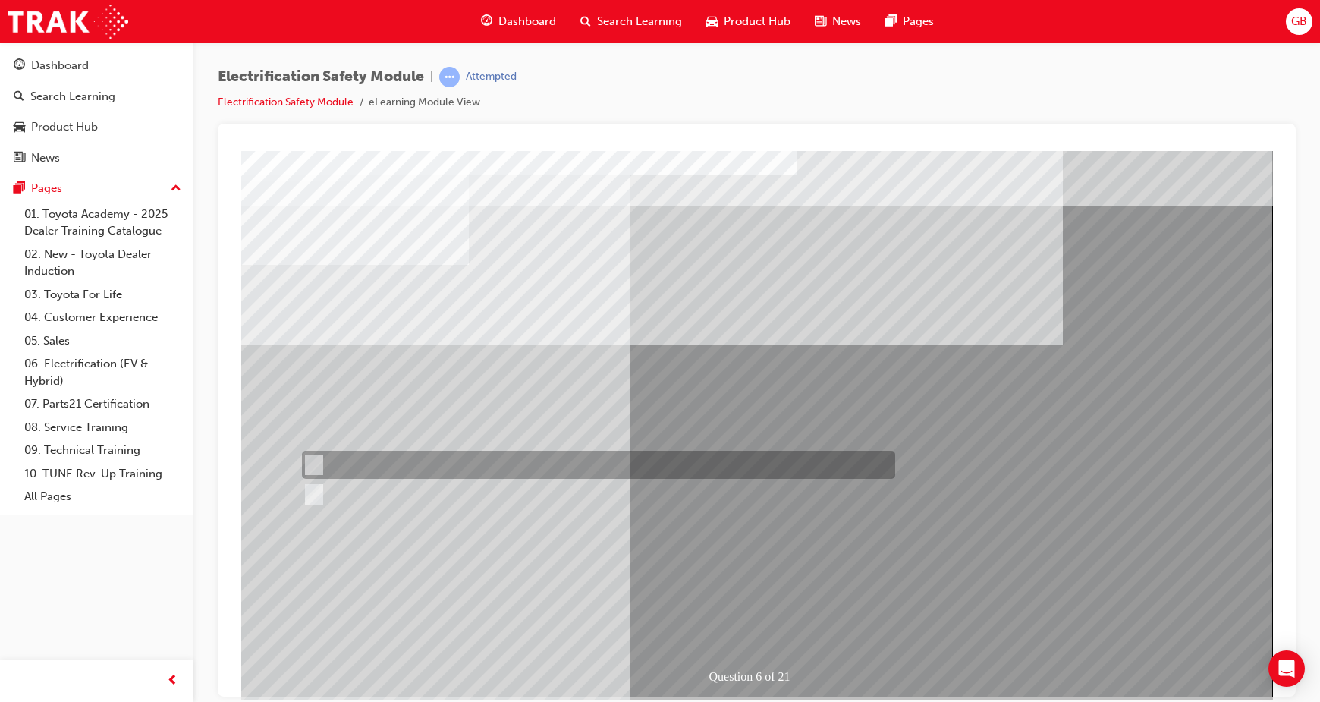
click at [351, 457] on div at bounding box center [594, 465] width 593 height 28
radio input "true"
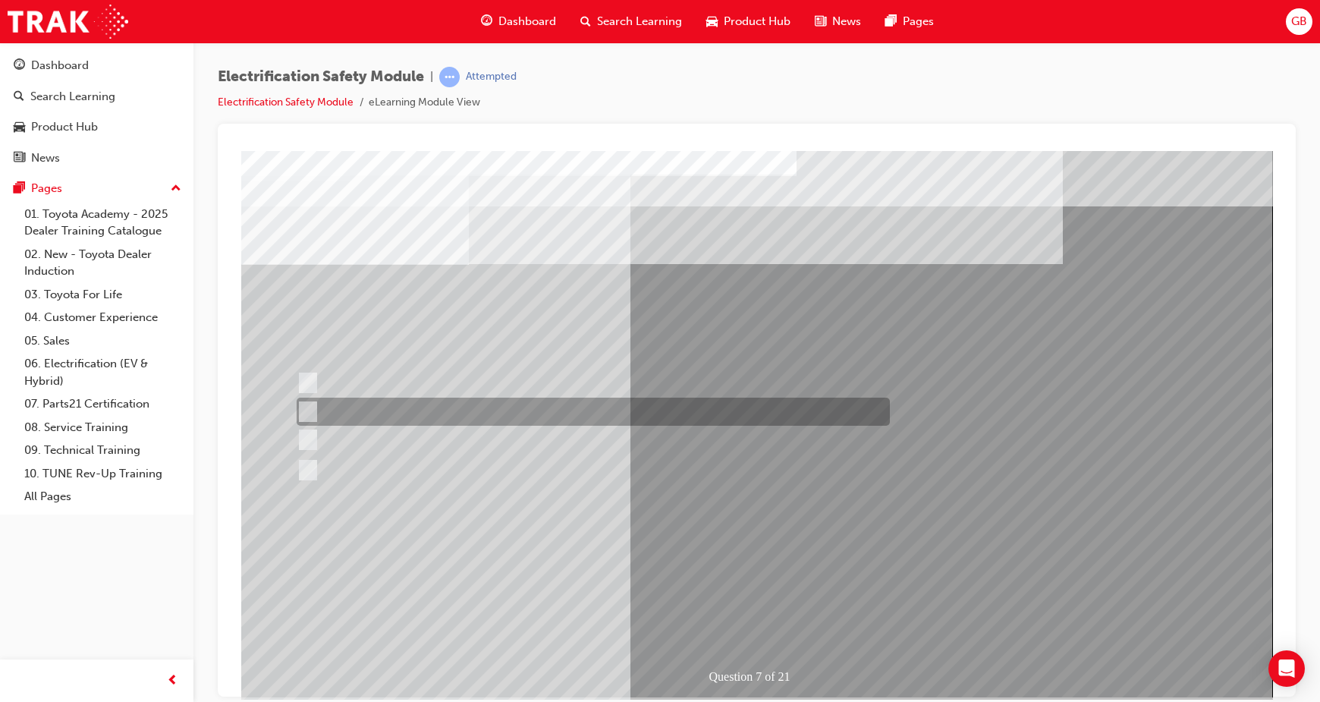
click at [306, 407] on input "Be detected and the system will shut down." at bounding box center [305, 412] width 17 height 17
radio input "true"
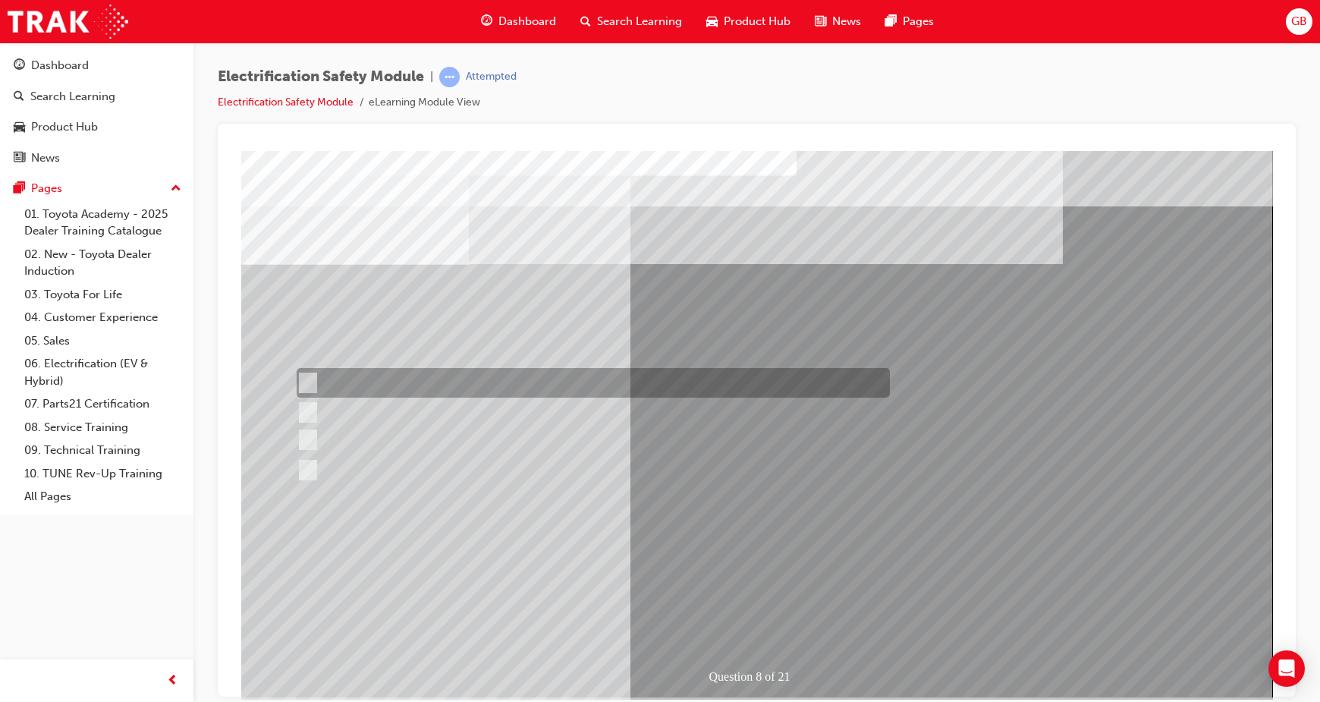
click at [308, 377] on input "Working on the High Voltage System." at bounding box center [305, 383] width 17 height 17
radio input "true"
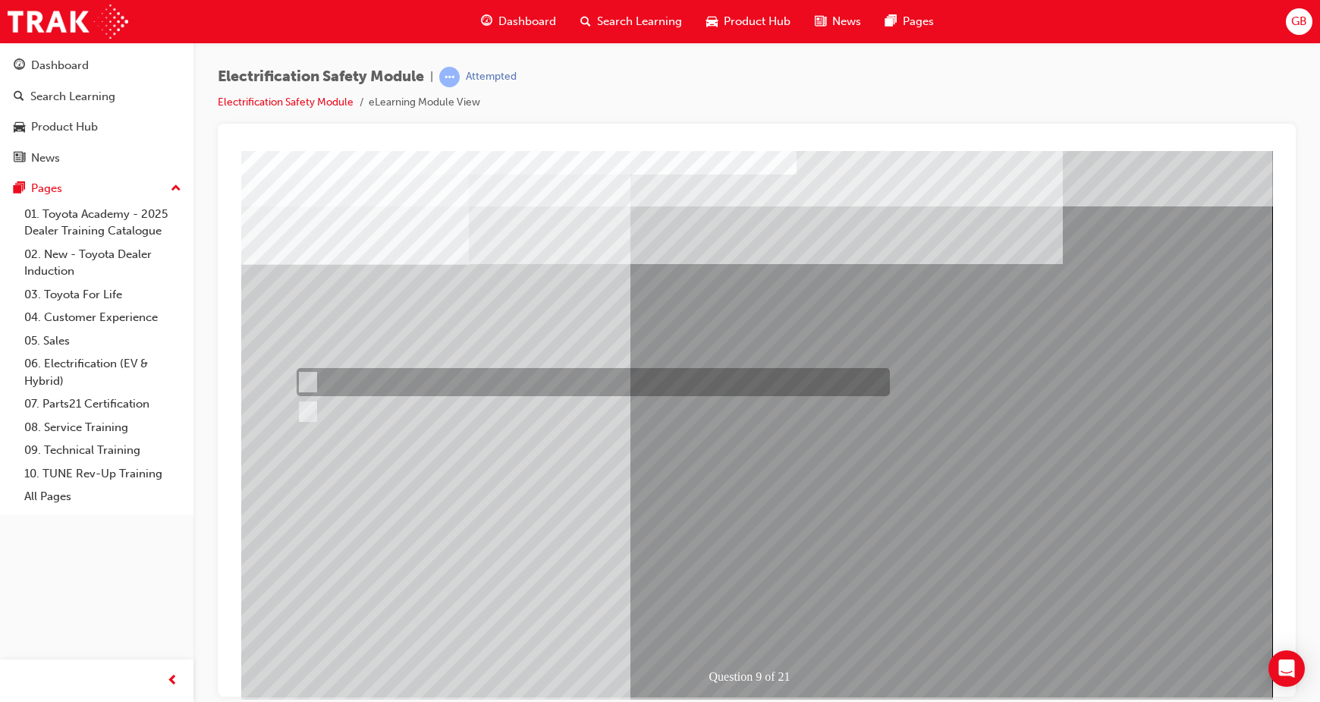
click at [305, 384] on input "True" at bounding box center [305, 382] width 17 height 17
radio input "true"
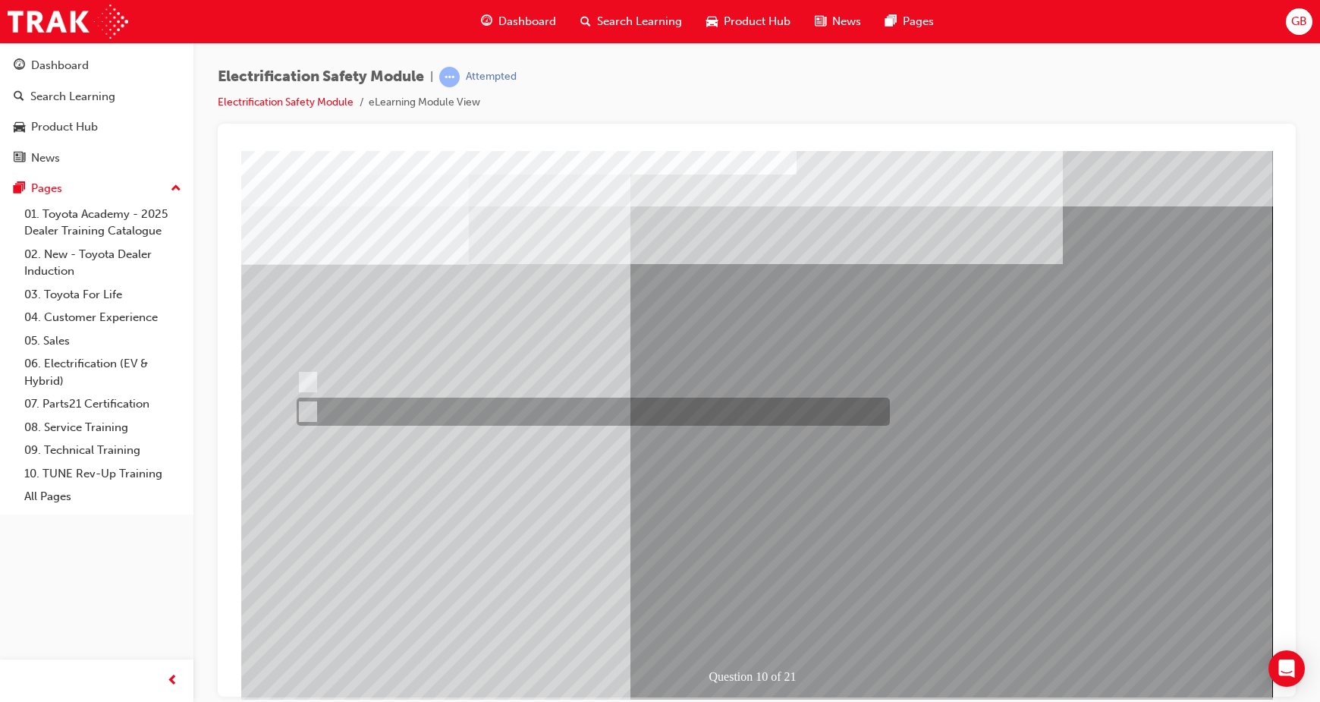
click at [301, 404] on input "True" at bounding box center [305, 412] width 17 height 17
radio input "true"
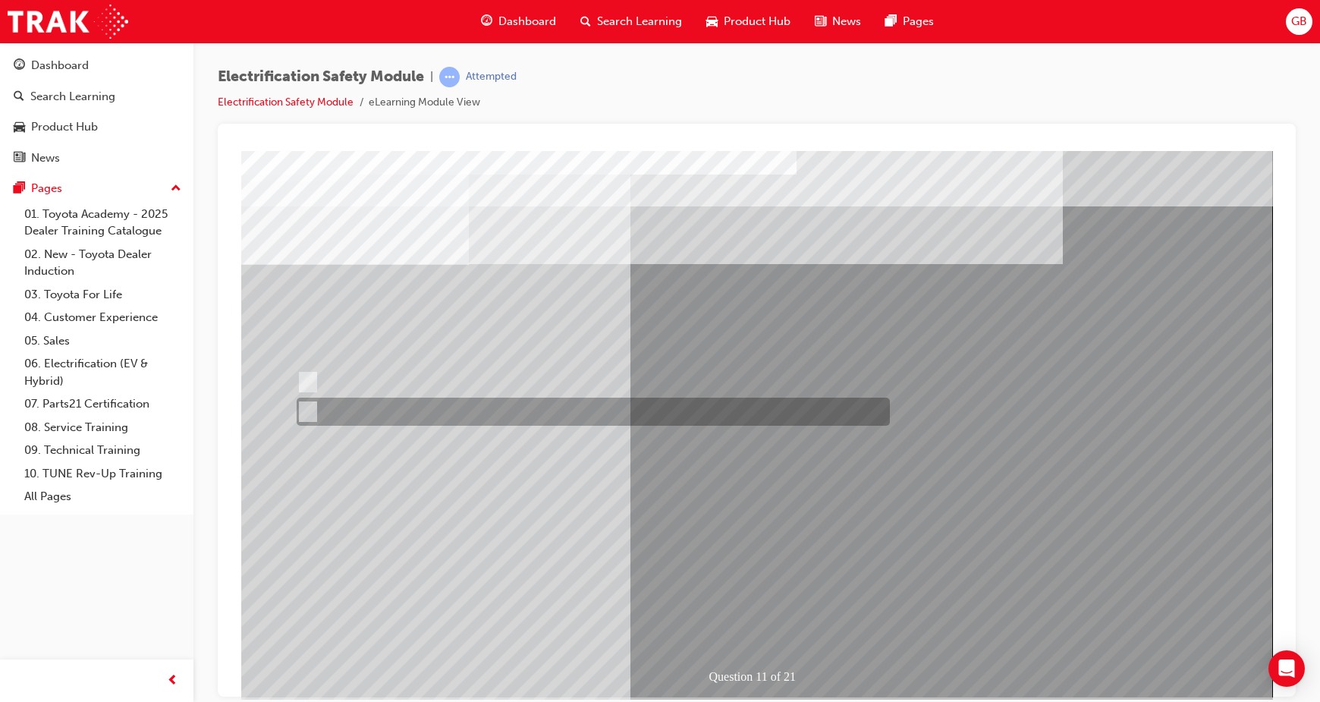
click at [307, 404] on input "False" at bounding box center [305, 412] width 17 height 17
radio input "true"
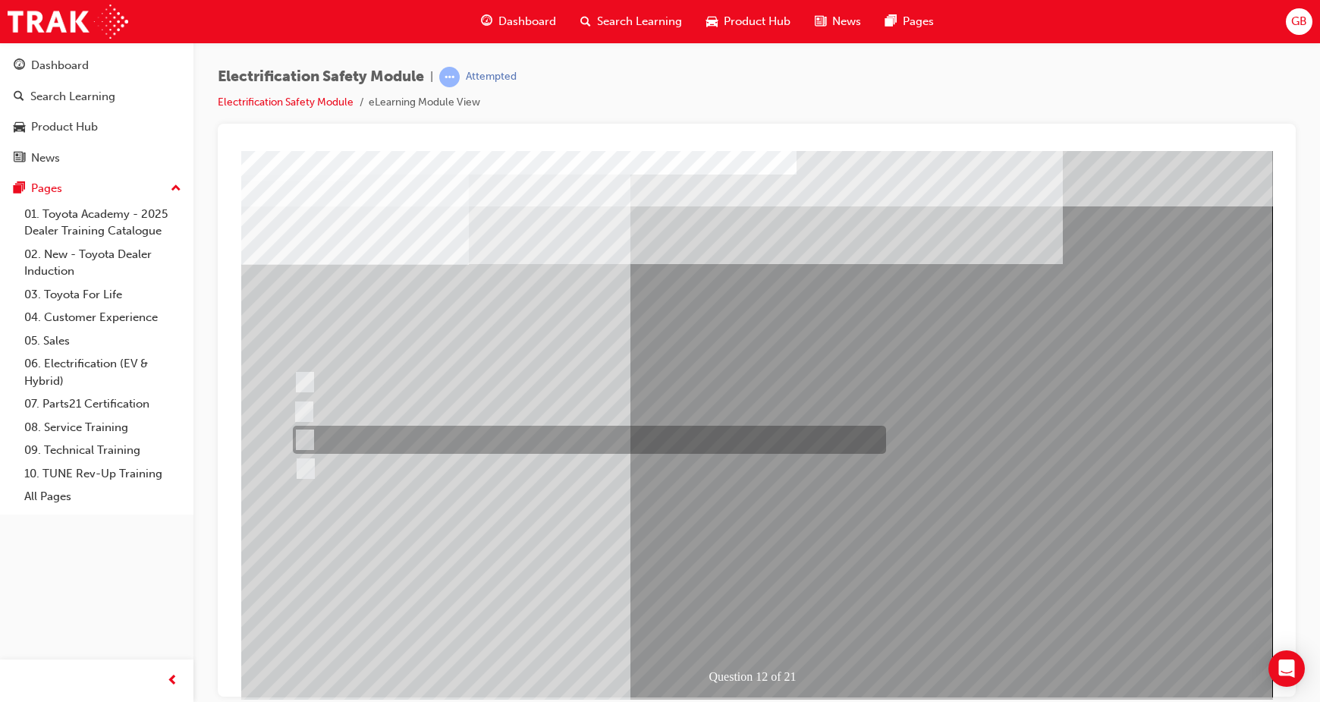
click at [297, 434] on input "Outside the vehicle’s detection area for entry and start system." at bounding box center [301, 440] width 17 height 17
radio input "true"
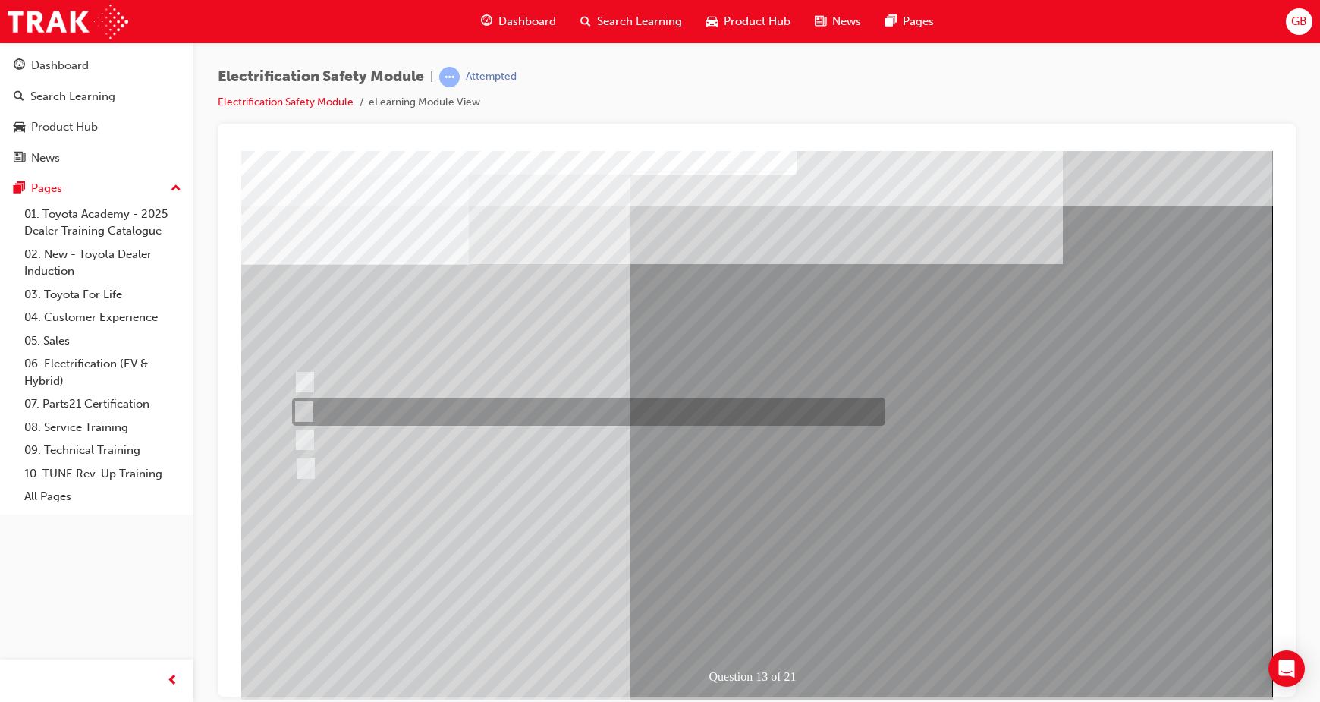
click at [303, 407] on input "Inspect the Insulated Gloves for damage." at bounding box center [300, 412] width 17 height 17
radio input "true"
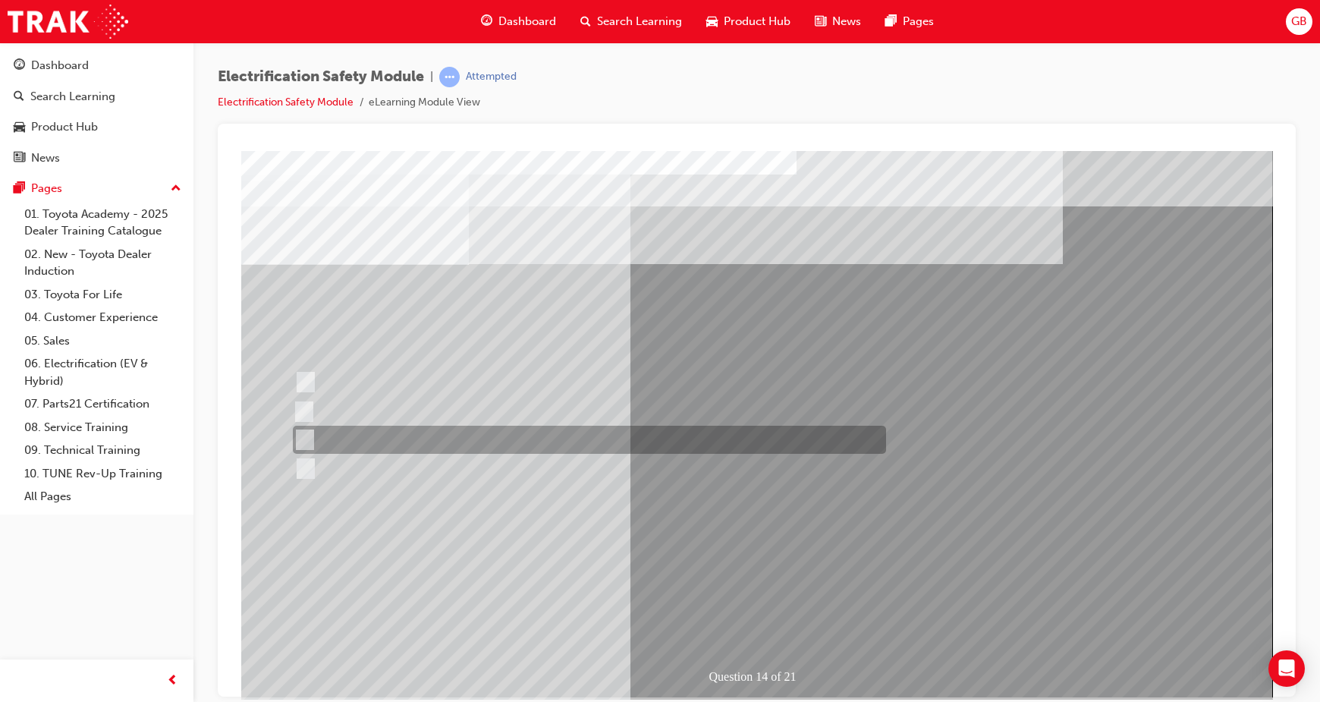
click at [348, 435] on div at bounding box center [585, 440] width 593 height 28
radio input "true"
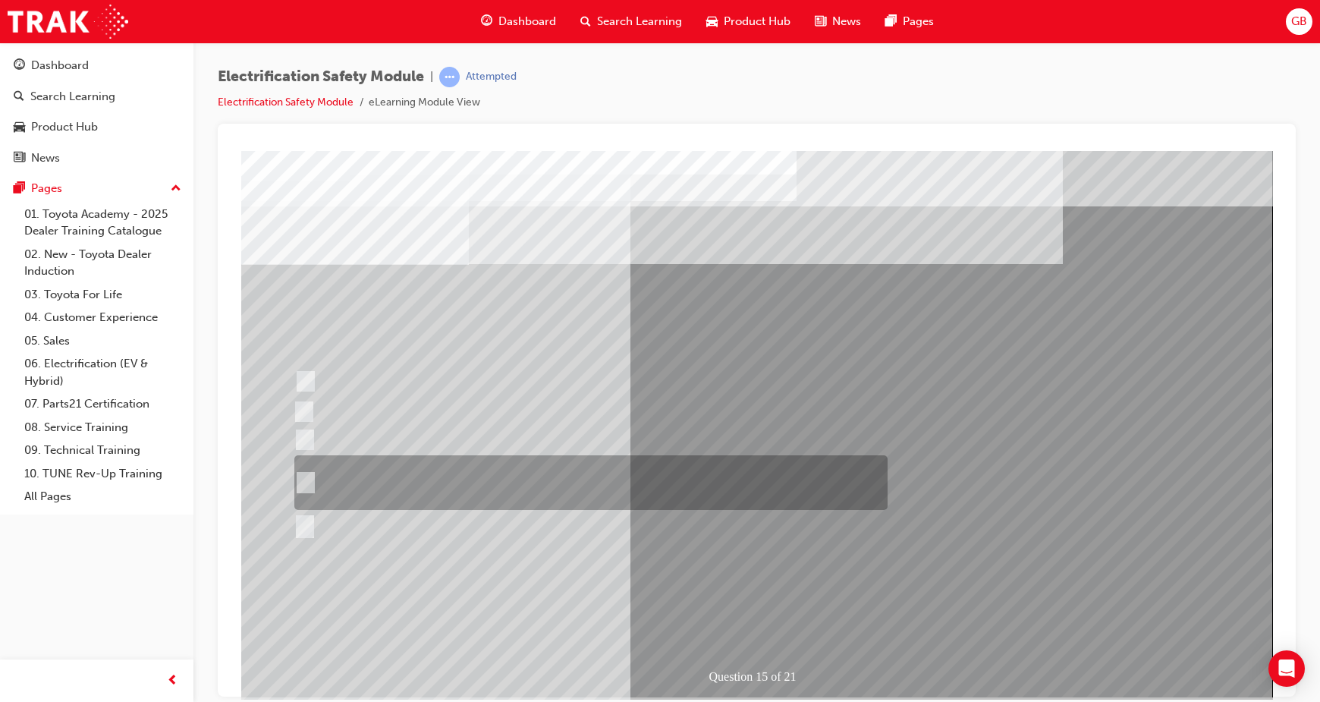
click at [811, 468] on div at bounding box center [587, 482] width 593 height 55
radio input "true"
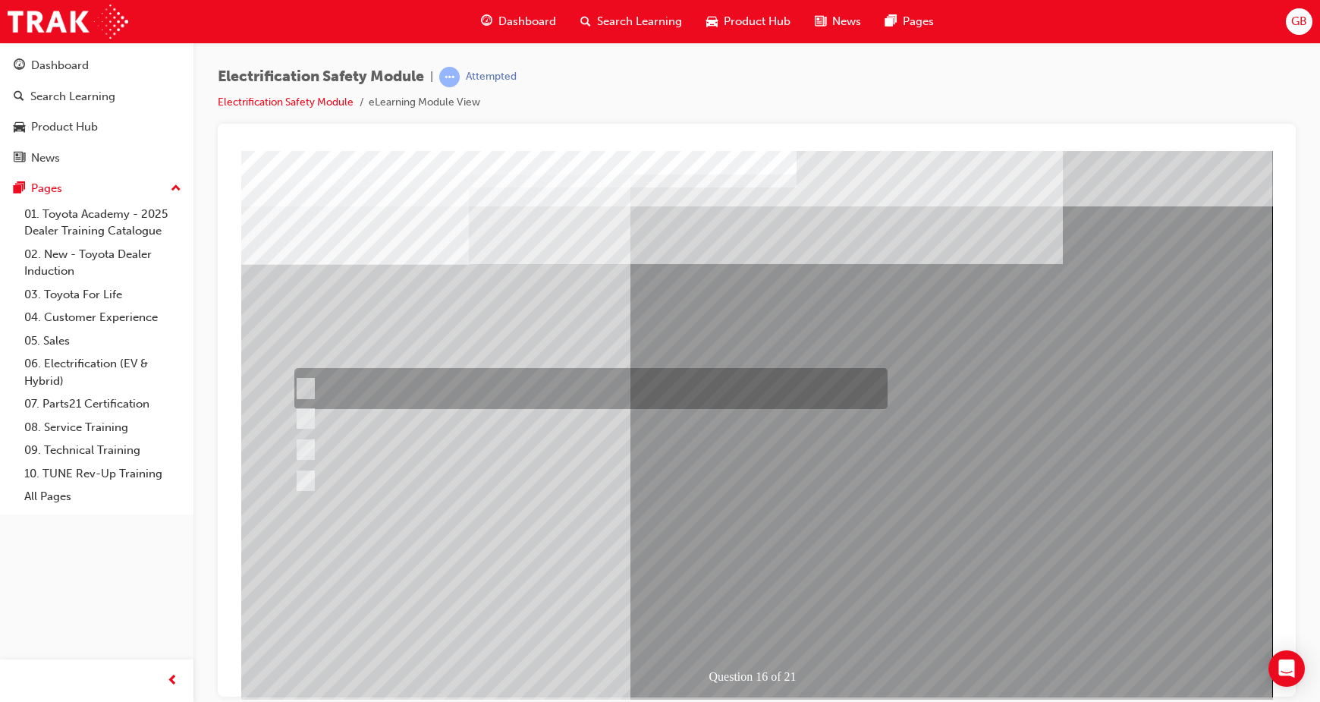
click at [306, 385] on input "Insulate the High Voltage Connector/Motor Side Cable Connection with Insulated …" at bounding box center [302, 388] width 17 height 17
radio input "true"
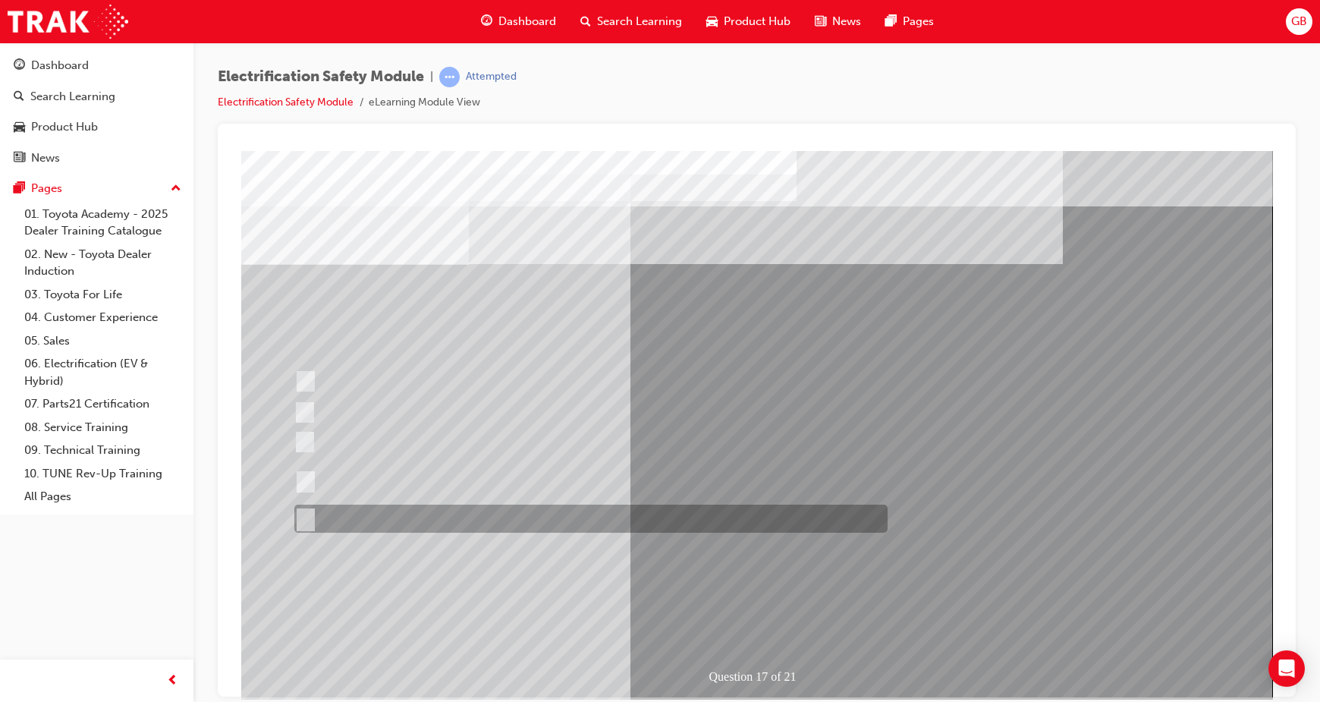
click at [323, 517] on div at bounding box center [587, 519] width 593 height 28
radio input "true"
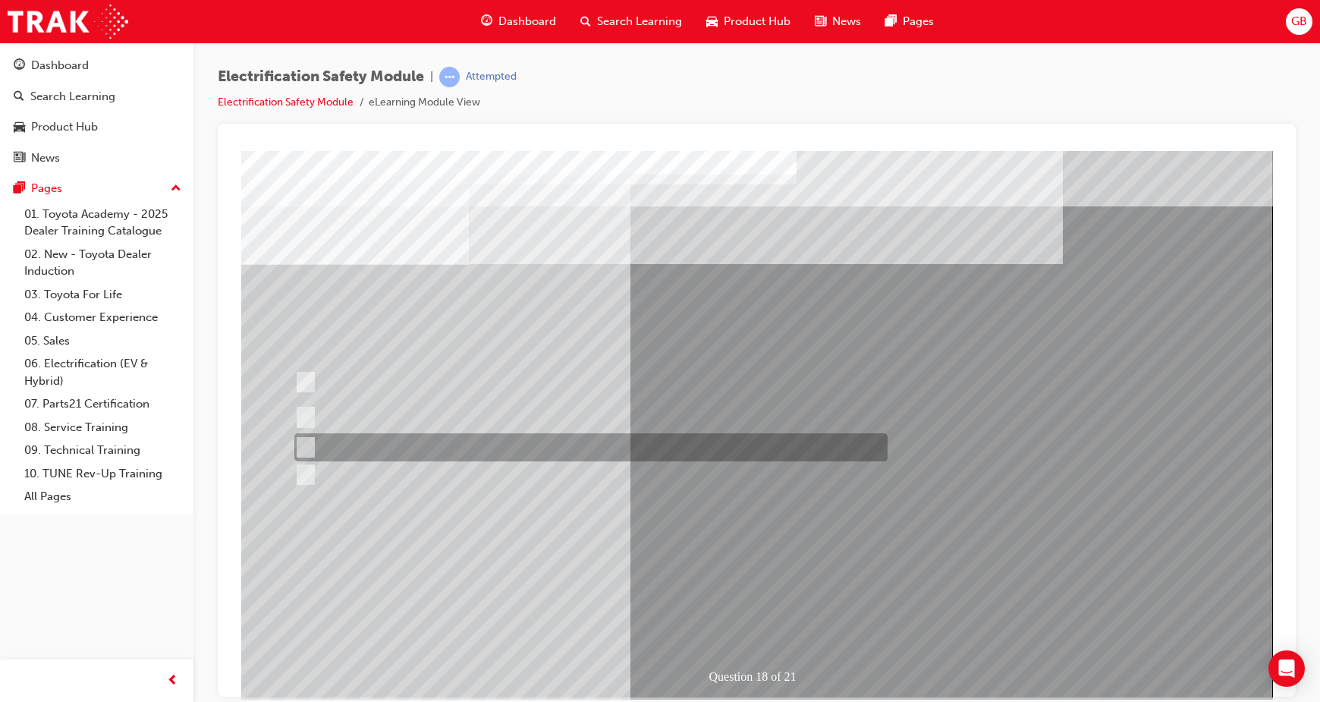
click at [298, 436] on div at bounding box center [587, 447] width 593 height 28
radio input "true"
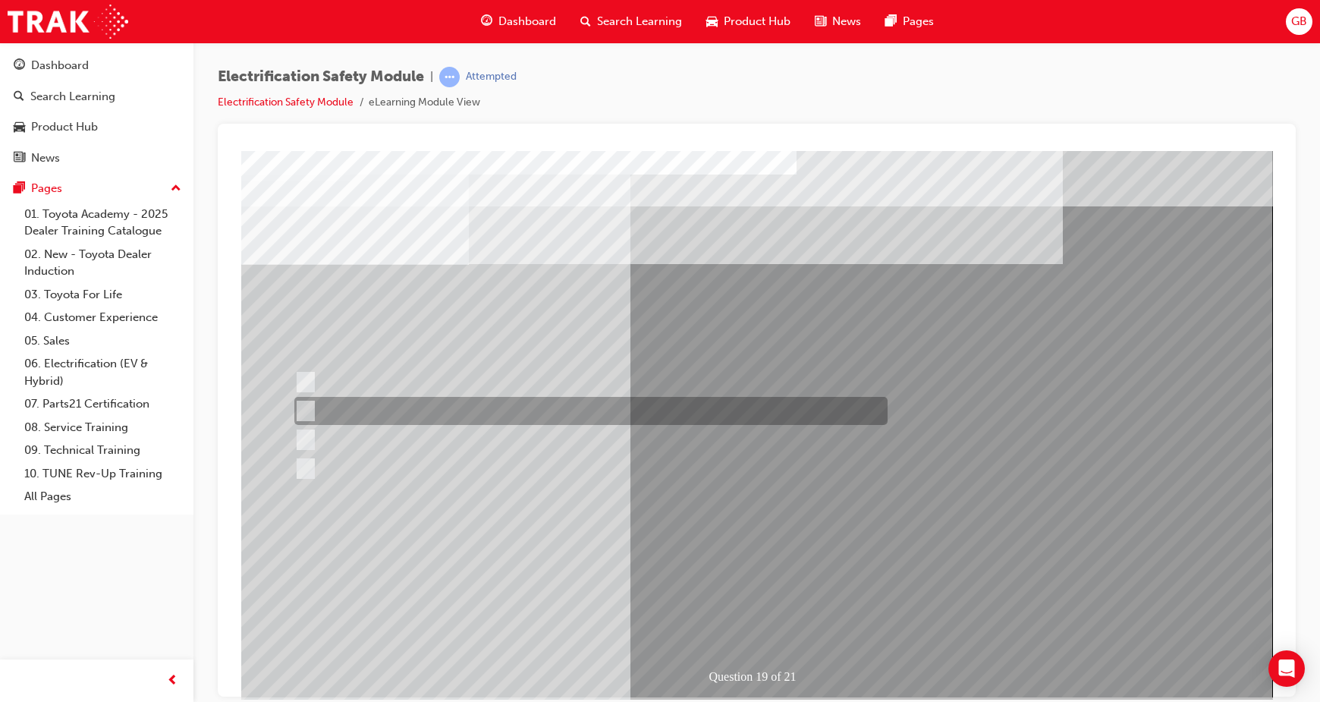
click at [305, 410] on input "To protect Electrical Insulating Gloves from mechanical damage." at bounding box center [302, 411] width 17 height 17
radio input "true"
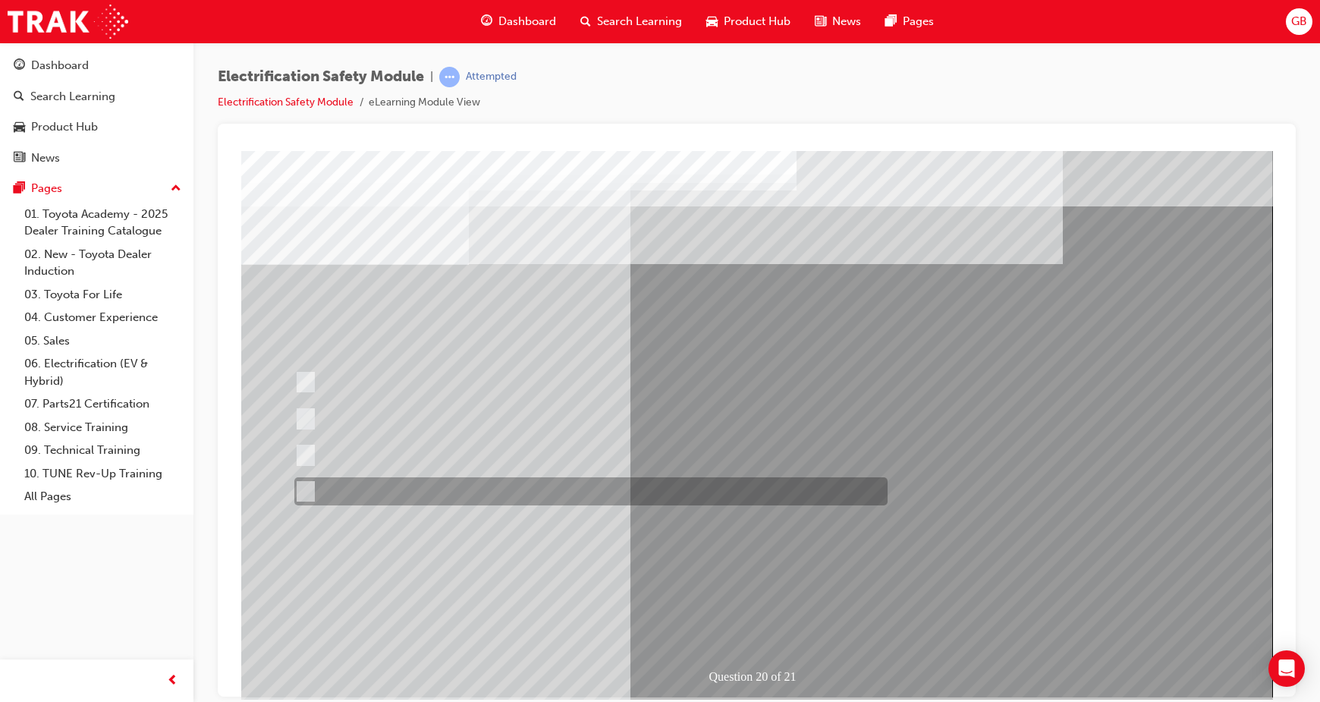
click at [432, 496] on div at bounding box center [587, 491] width 593 height 28
radio input "true"
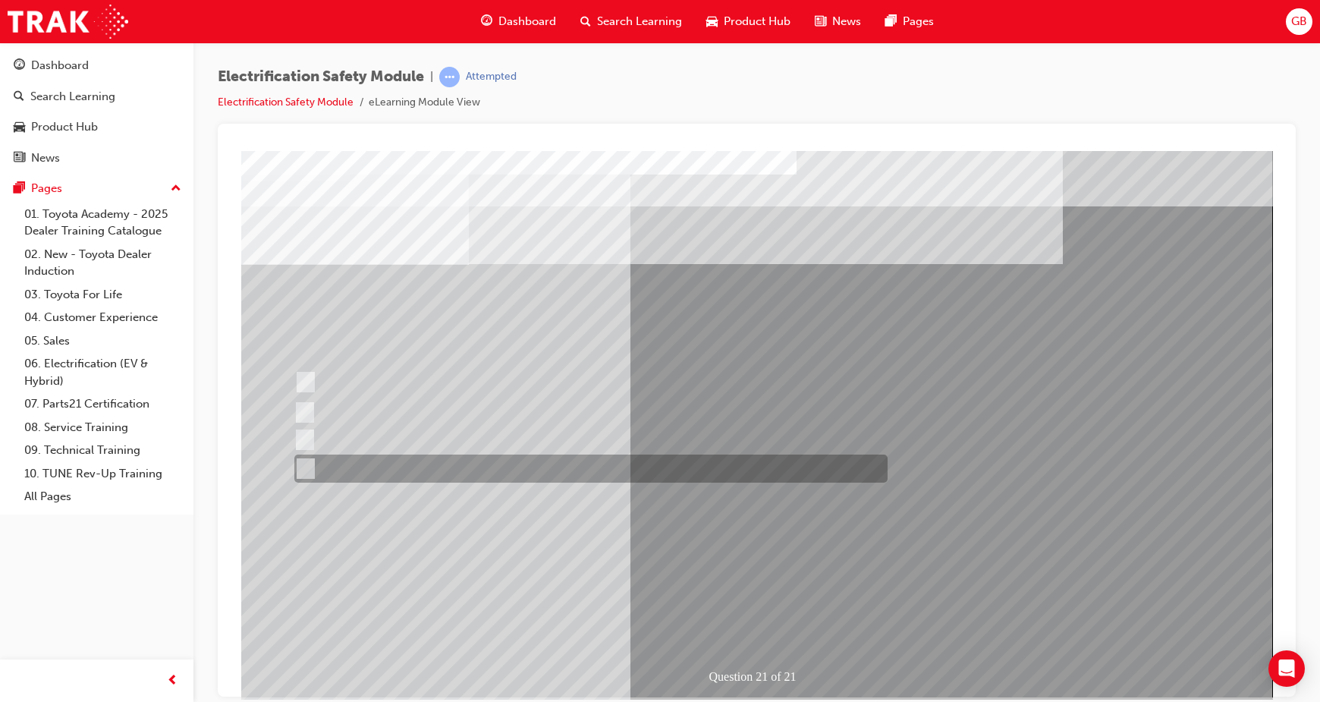
click at [379, 471] on div at bounding box center [587, 468] width 593 height 28
radio input "true"
